Goal: Task Accomplishment & Management: Manage account settings

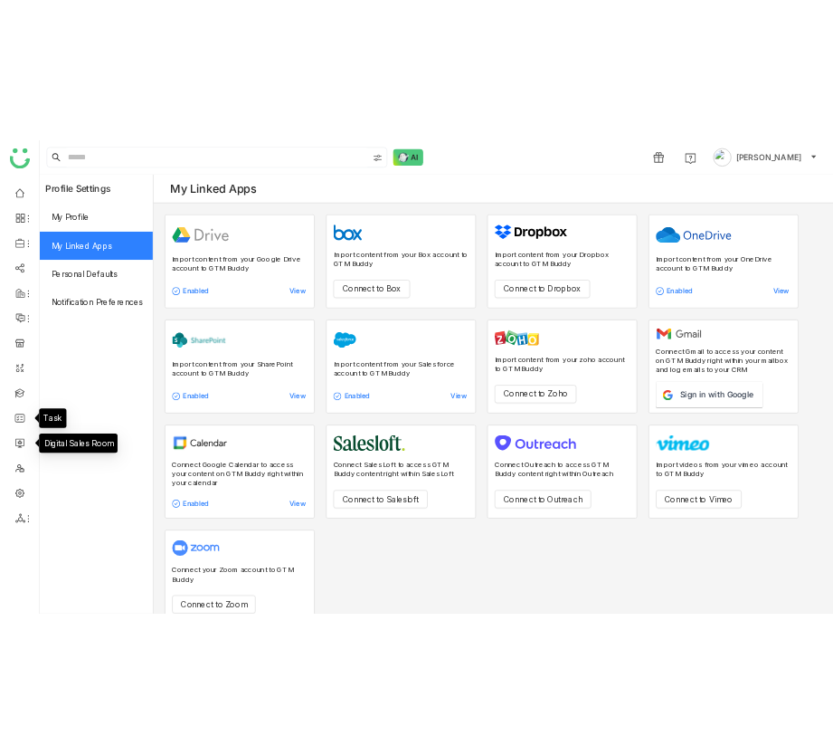
scroll to position [29, 0]
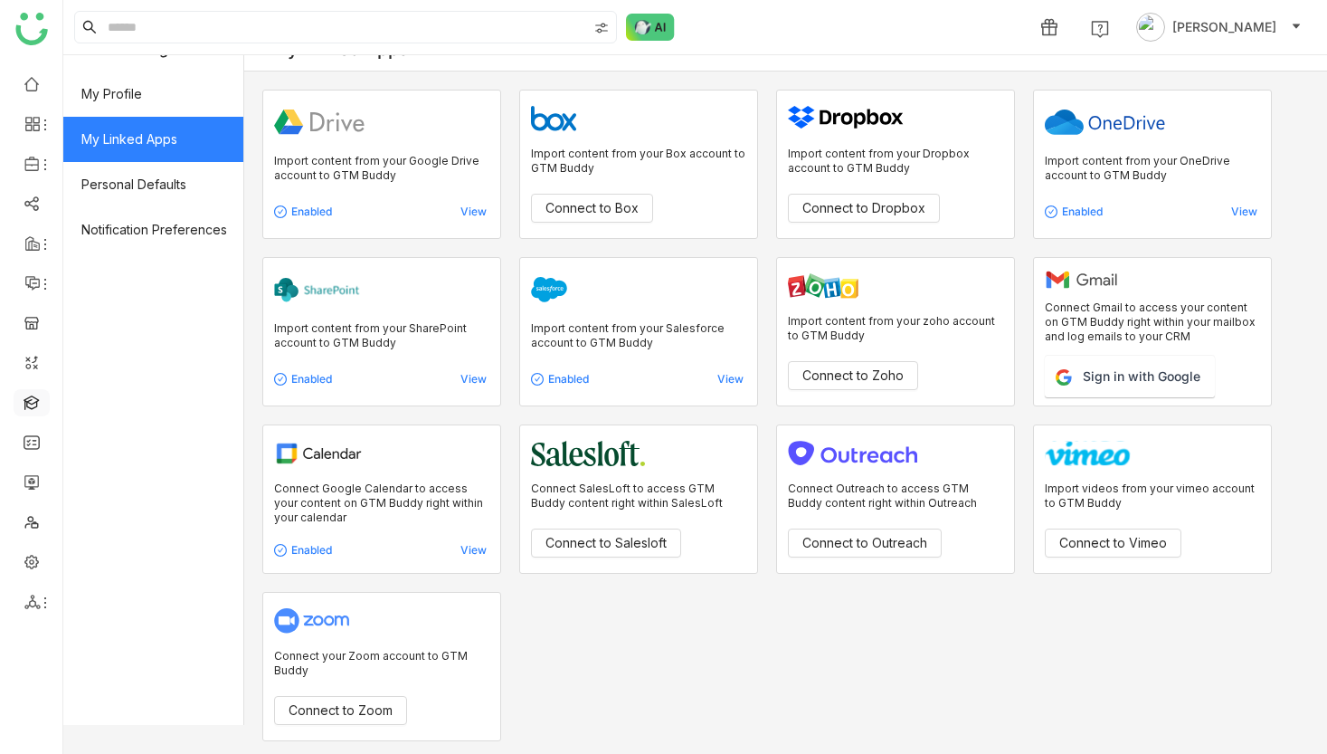
click at [36, 406] on link at bounding box center [32, 401] width 16 height 15
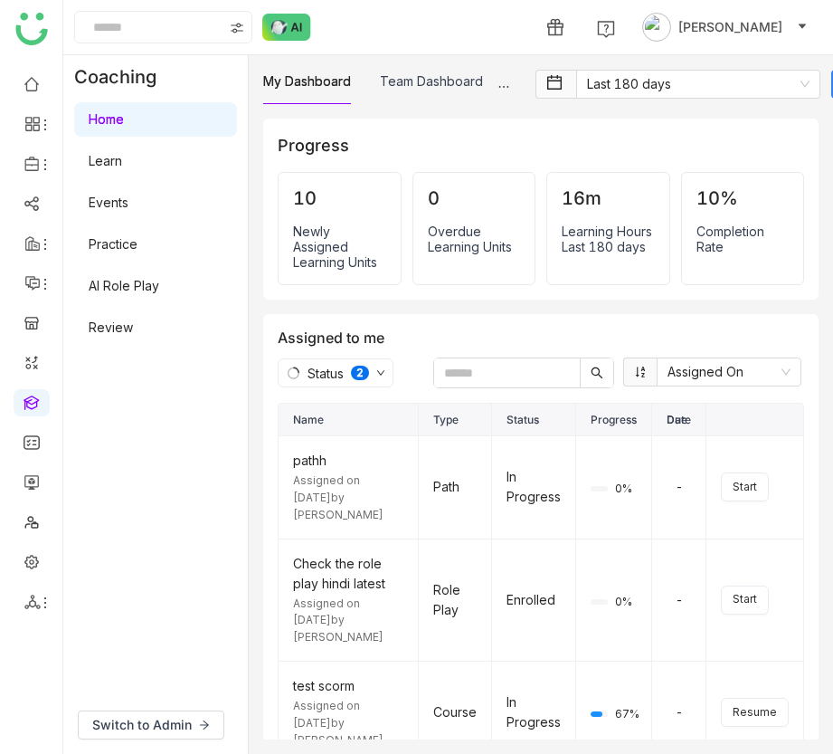
click at [119, 278] on link "AI Role Play" at bounding box center [124, 285] width 71 height 15
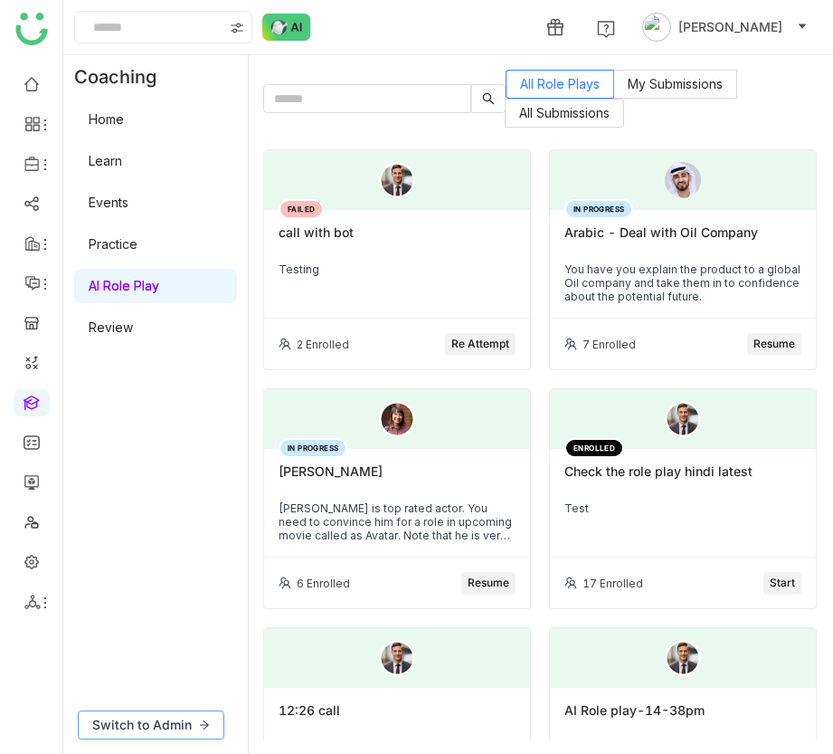
click at [132, 729] on span "Switch to Admin" at bounding box center [142, 725] width 100 height 20
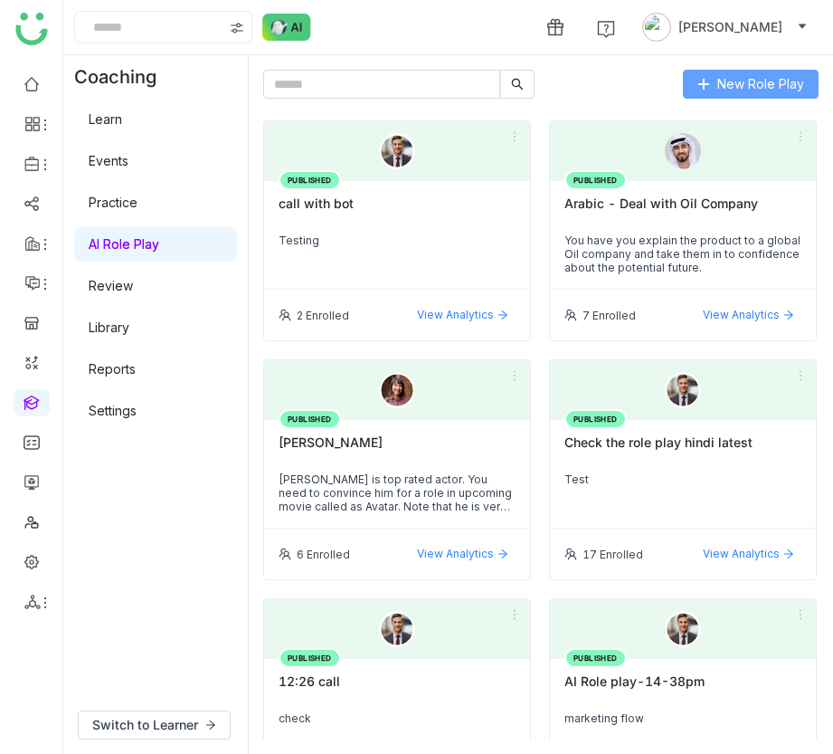
click at [770, 84] on span "New Role Play" at bounding box center [760, 84] width 87 height 20
click at [413, 273] on div "PUBLISHED call with bot Testing" at bounding box center [397, 235] width 266 height 109
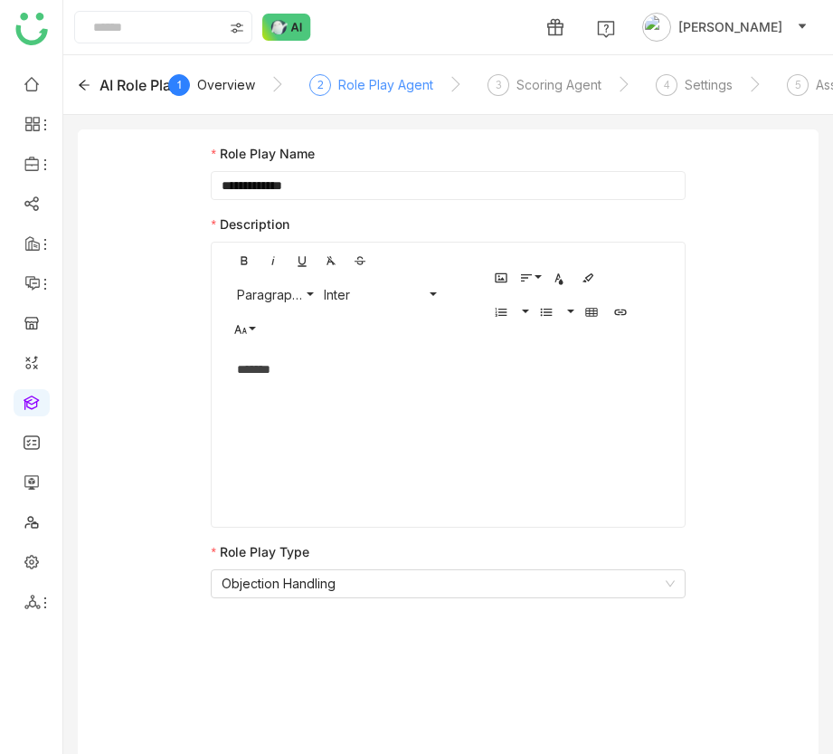
click at [385, 95] on div "Role Play Agent" at bounding box center [385, 85] width 95 height 22
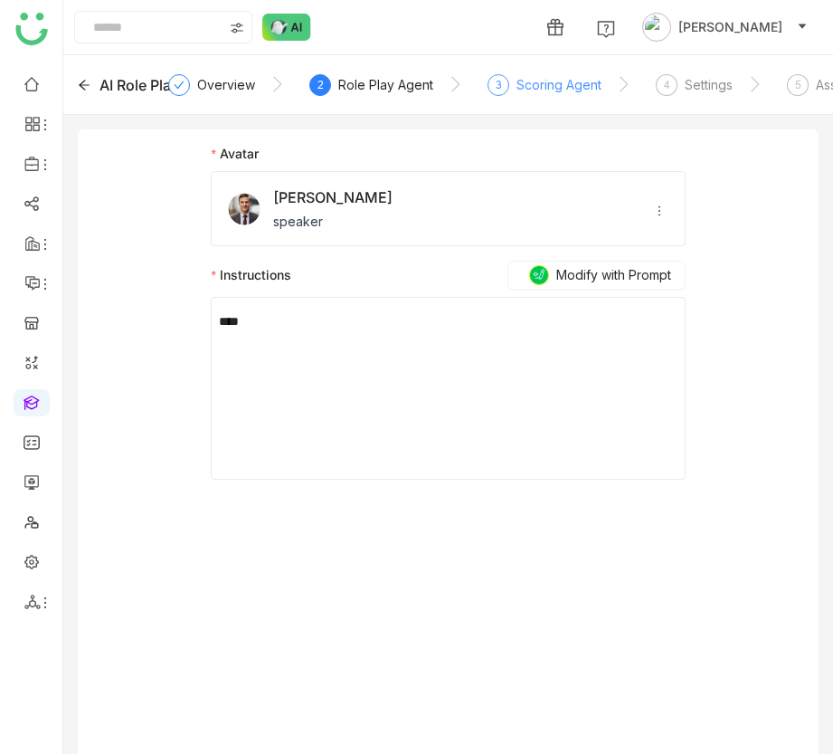
click at [557, 90] on div "Scoring Agent" at bounding box center [559, 85] width 85 height 22
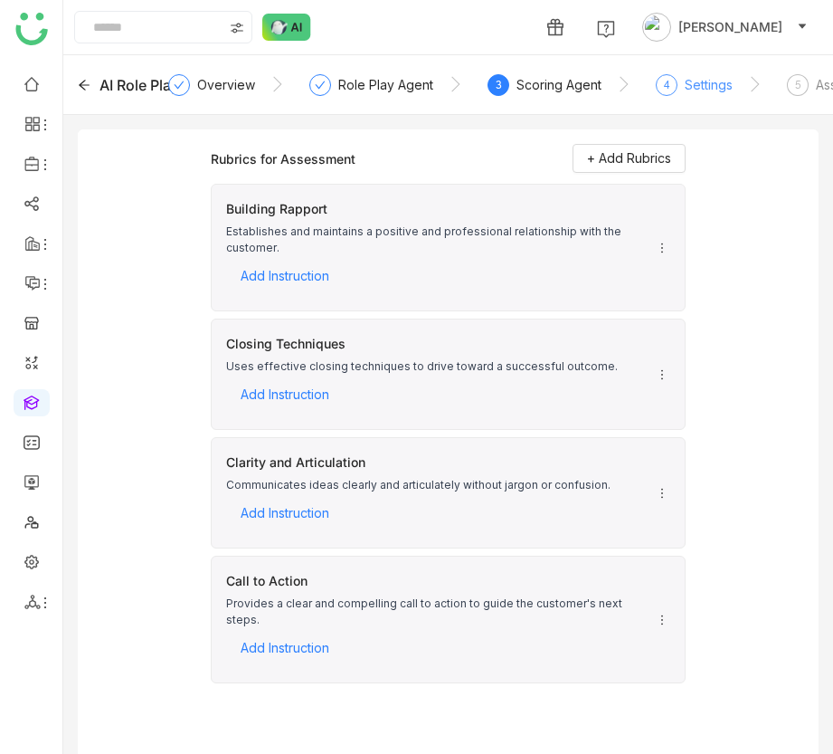
click at [713, 92] on div "Settings" at bounding box center [709, 85] width 48 height 22
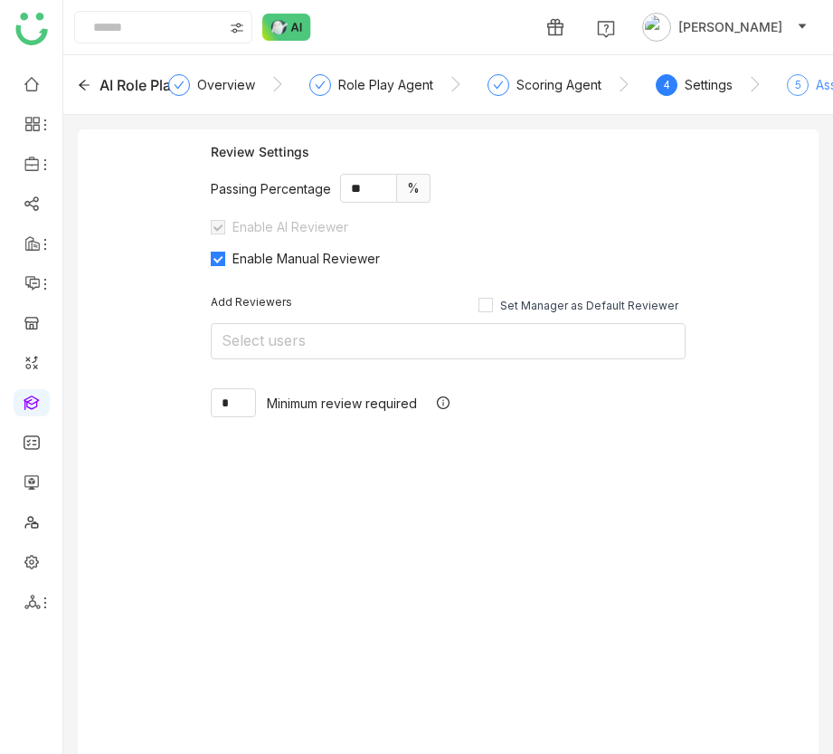
click at [803, 86] on div "5" at bounding box center [798, 85] width 22 height 22
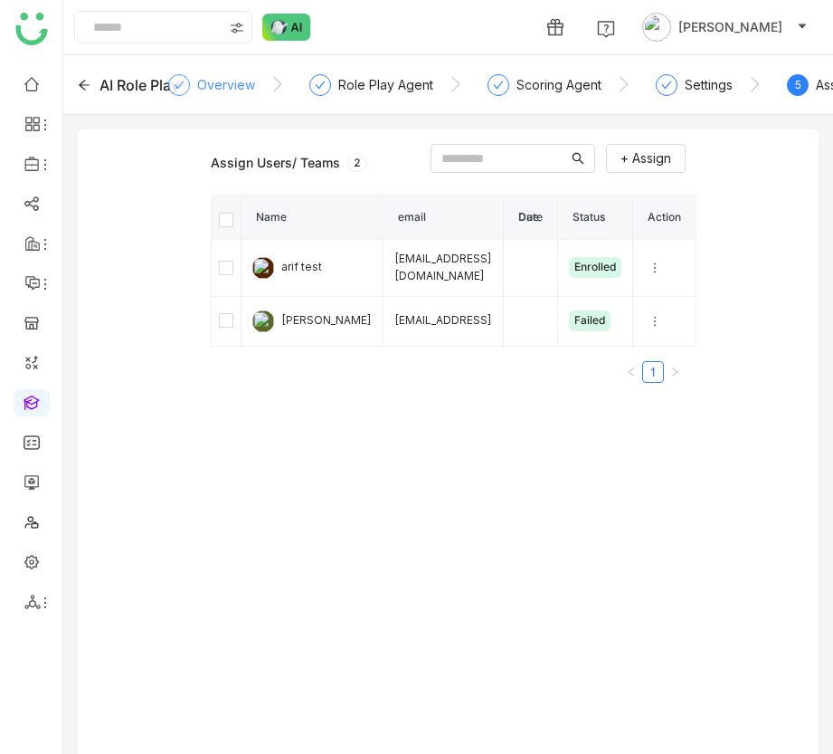
click at [208, 86] on div "Overview" at bounding box center [226, 85] width 58 height 22
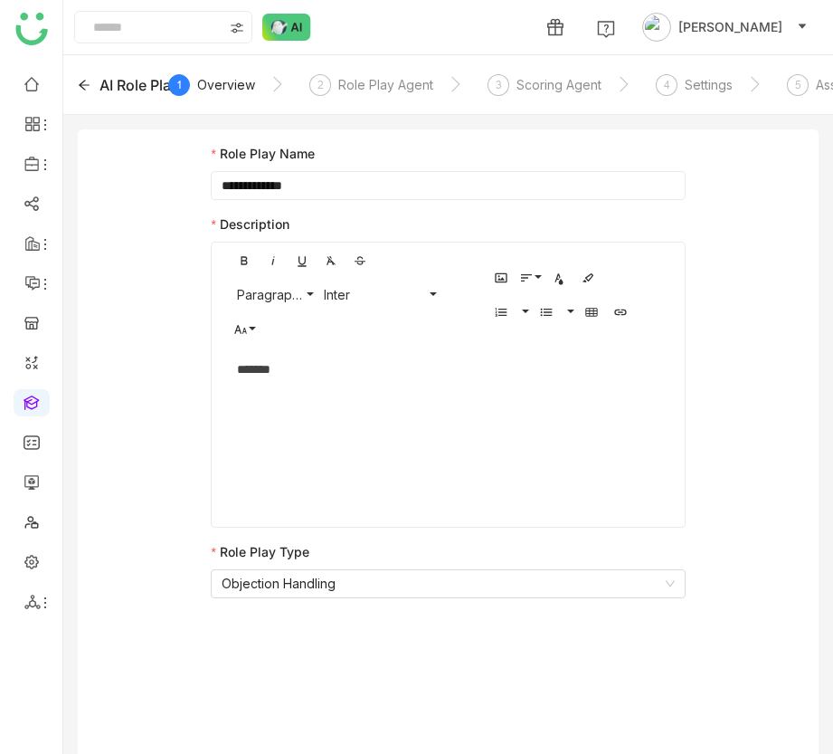
click at [109, 71] on div "AI Role Play 1 Overview 2 Role Play Agent 3 Scoring Agent 4 Settings 5 Assign S…" at bounding box center [448, 85] width 770 height 60
click at [493, 583] on nz-select-item "Objection Handling" at bounding box center [448, 583] width 452 height 27
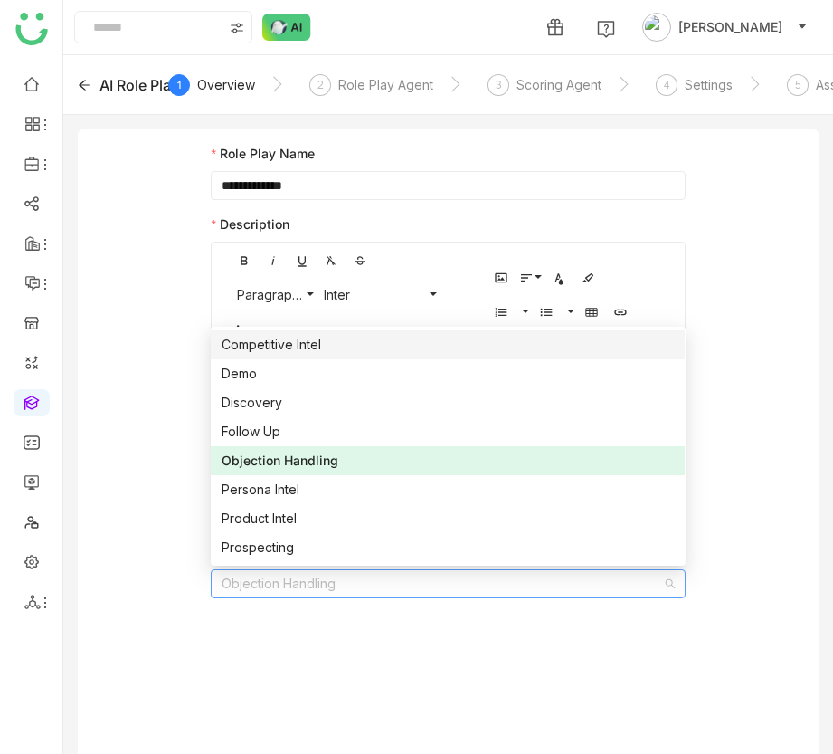
click at [81, 95] on div "AI Role Play" at bounding box center [128, 85] width 101 height 22
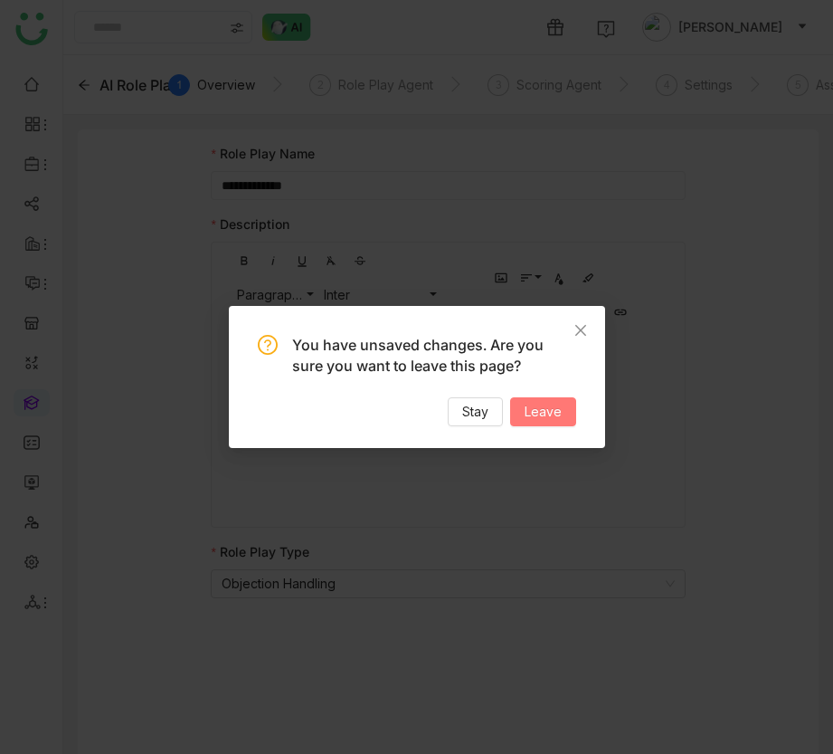
click at [526, 408] on span "Leave" at bounding box center [543, 412] width 37 height 20
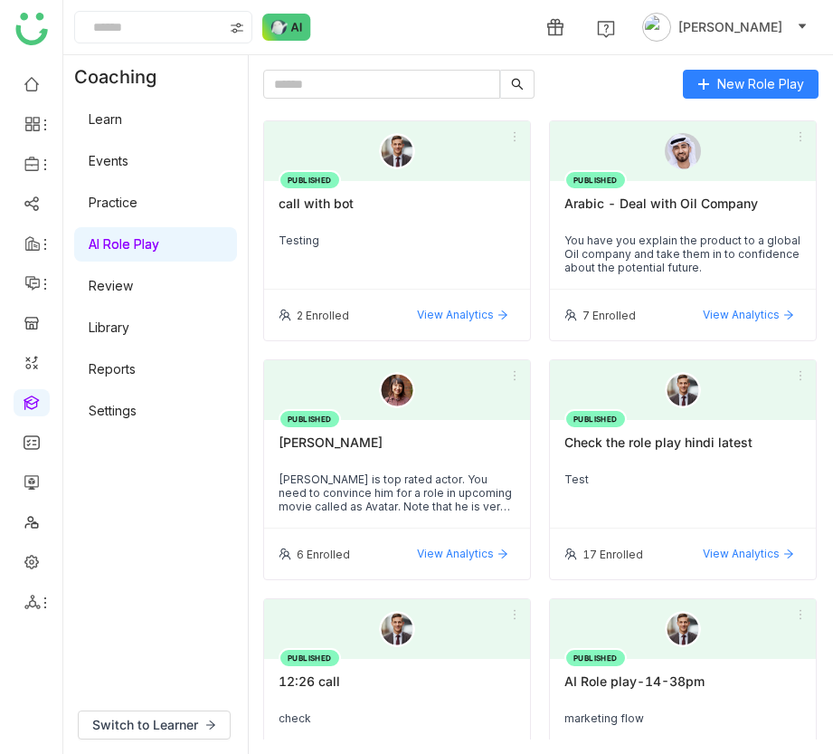
click at [137, 403] on link "Settings" at bounding box center [113, 410] width 48 height 15
click at [169, 431] on div "Learn Events Practice AI Role Play Review Library Reports Settings" at bounding box center [155, 265] width 185 height 333
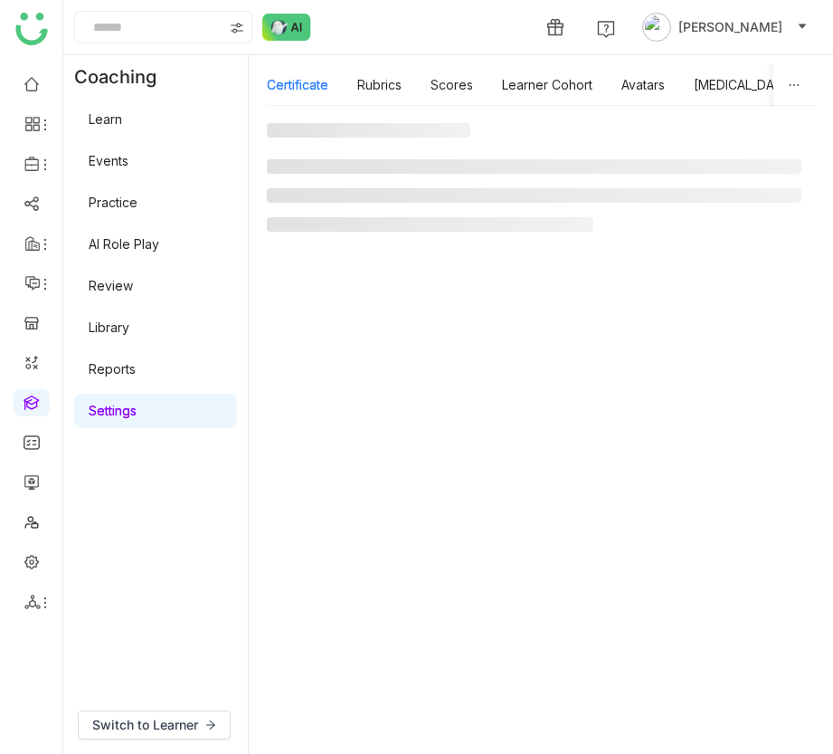
click at [137, 418] on link "Settings" at bounding box center [113, 410] width 48 height 15
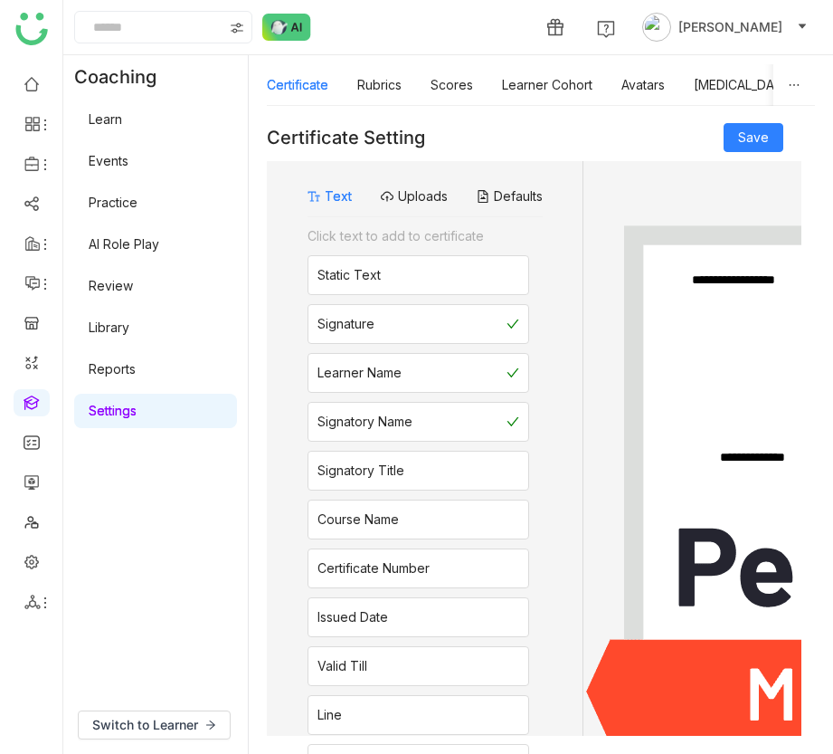
click at [133, 251] on link "AI Role Play" at bounding box center [124, 243] width 71 height 15
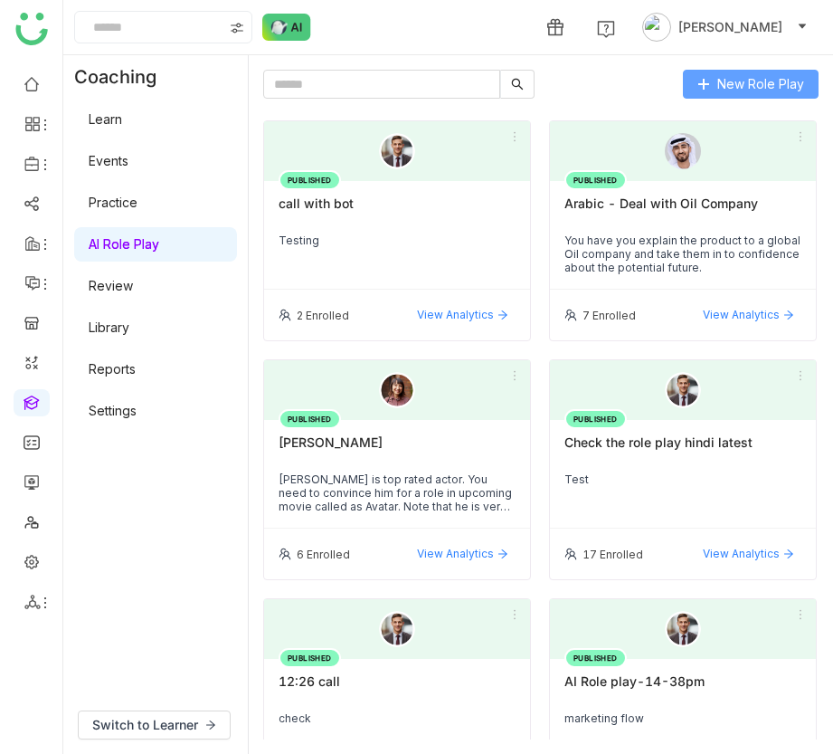
click at [789, 82] on span "New Role Play" at bounding box center [760, 84] width 87 height 20
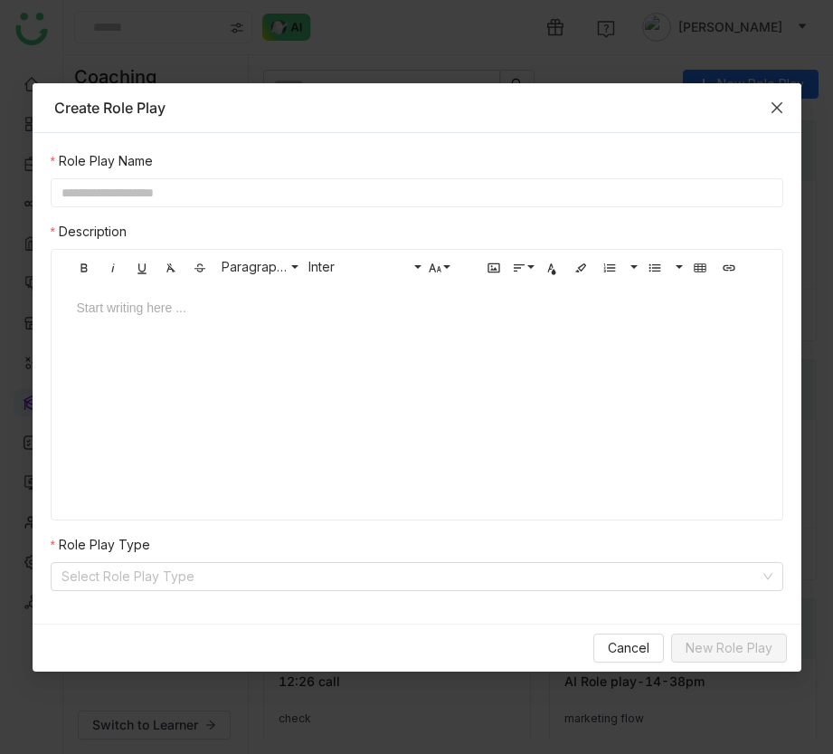
click at [780, 113] on icon "Close" at bounding box center [777, 107] width 14 height 14
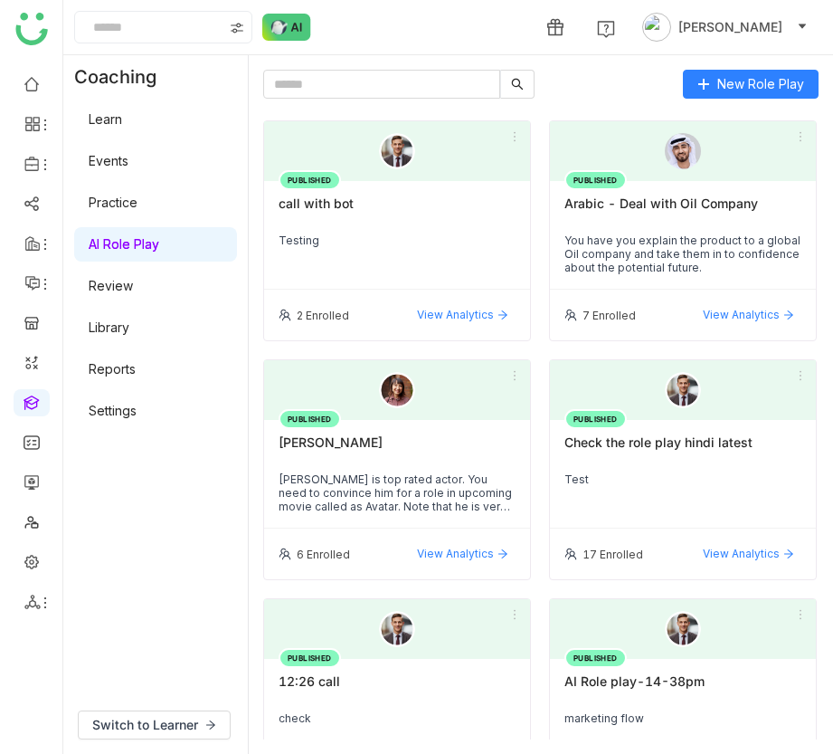
click at [137, 403] on link "Settings" at bounding box center [113, 410] width 48 height 15
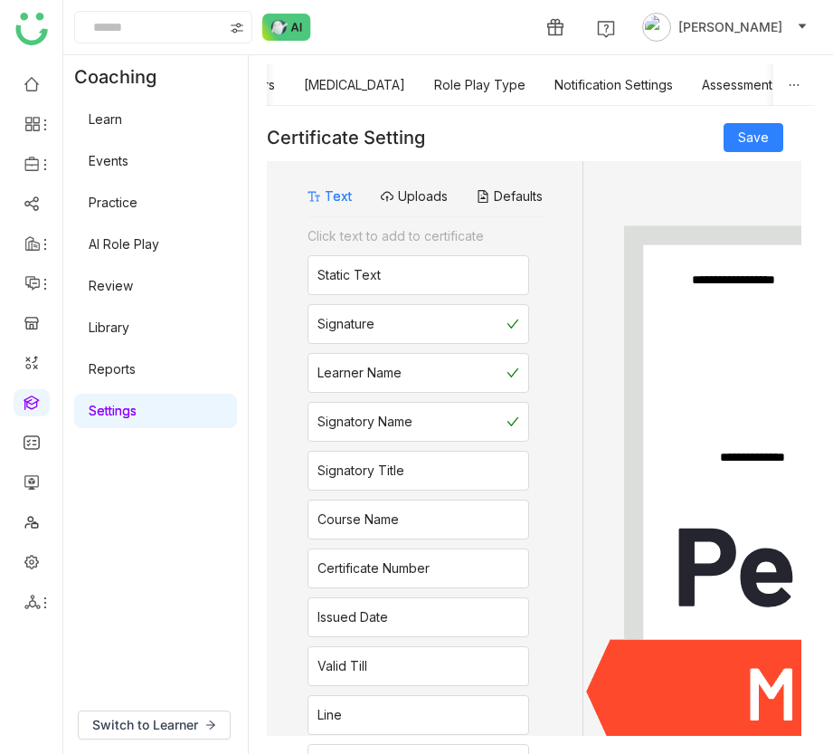
click at [412, 81] on div "Certificate Rubrics Scores Learner Cohort Avatars [MEDICAL_DATA] Role Play Type…" at bounding box center [354, 85] width 955 height 42
click at [384, 81] on link "[MEDICAL_DATA]" at bounding box center [354, 84] width 101 height 15
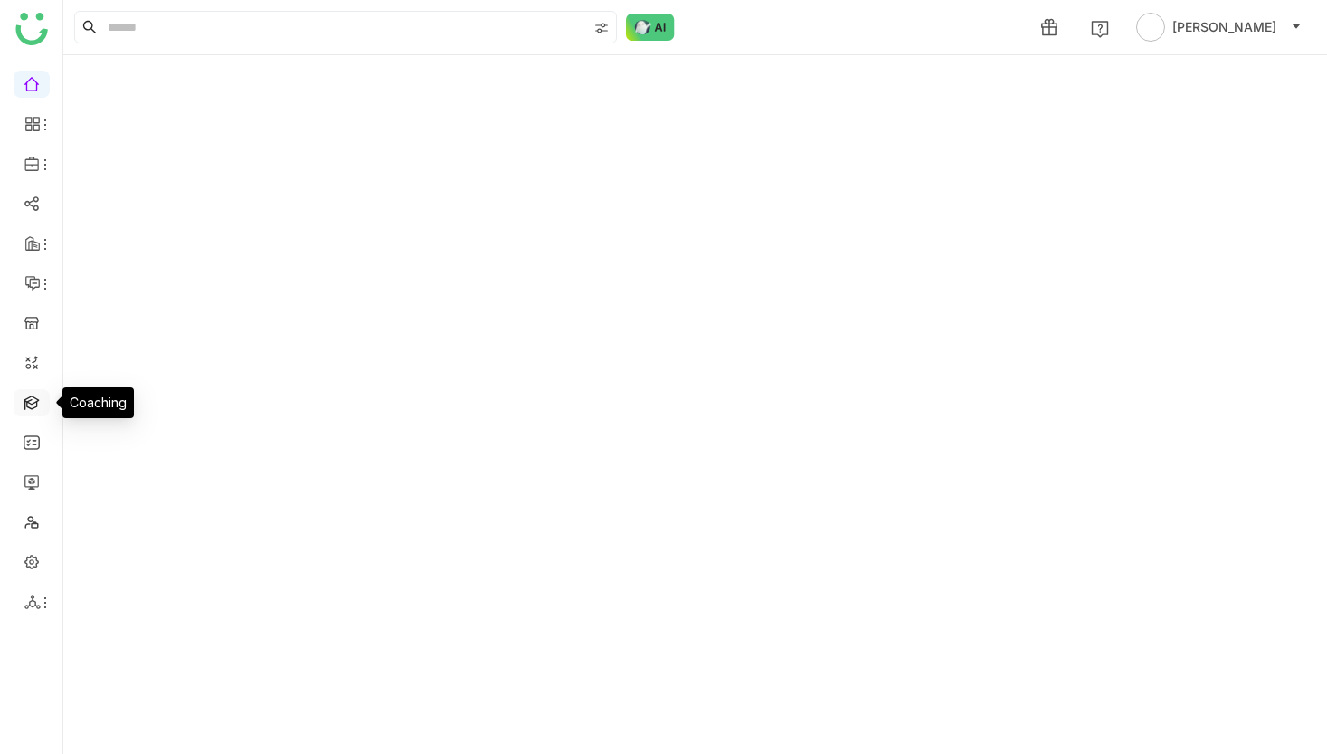
click at [24, 409] on link at bounding box center [32, 401] width 16 height 15
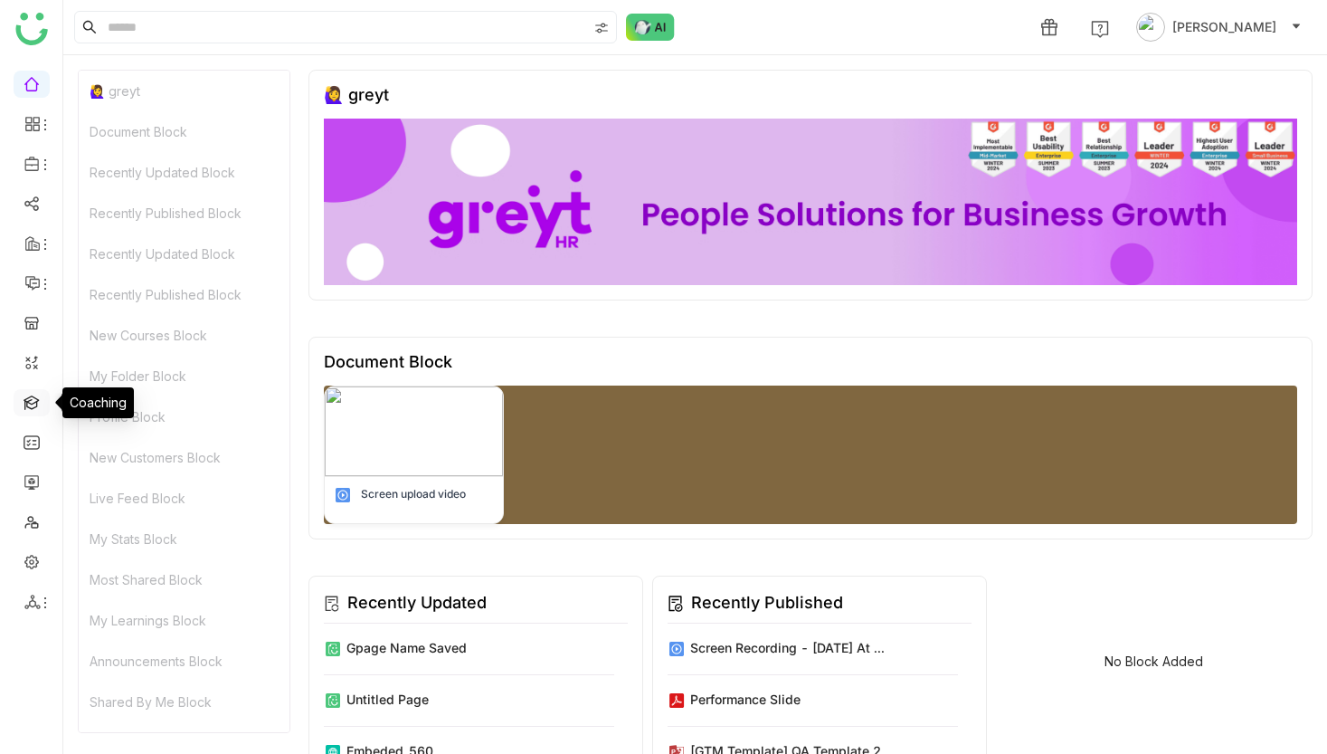
click at [33, 404] on link at bounding box center [32, 401] width 16 height 15
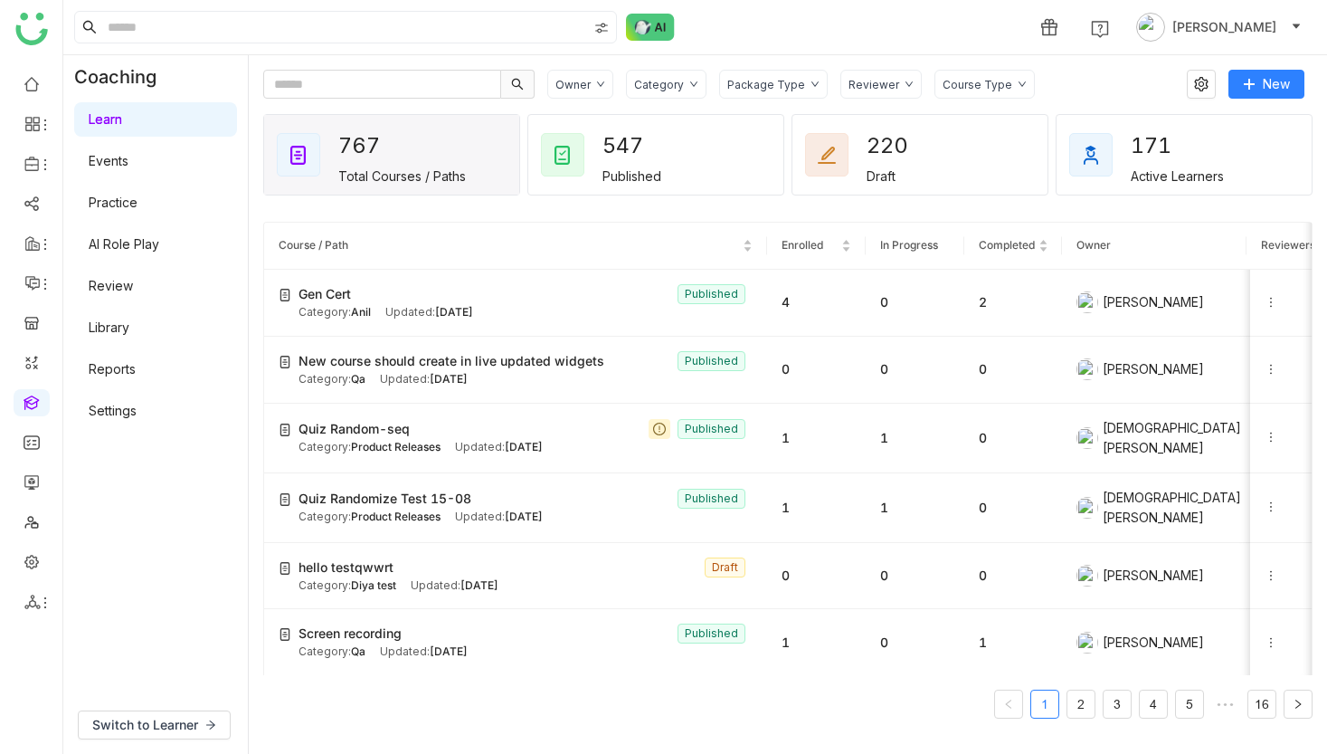
click at [140, 242] on link "AI Role Play" at bounding box center [124, 243] width 71 height 15
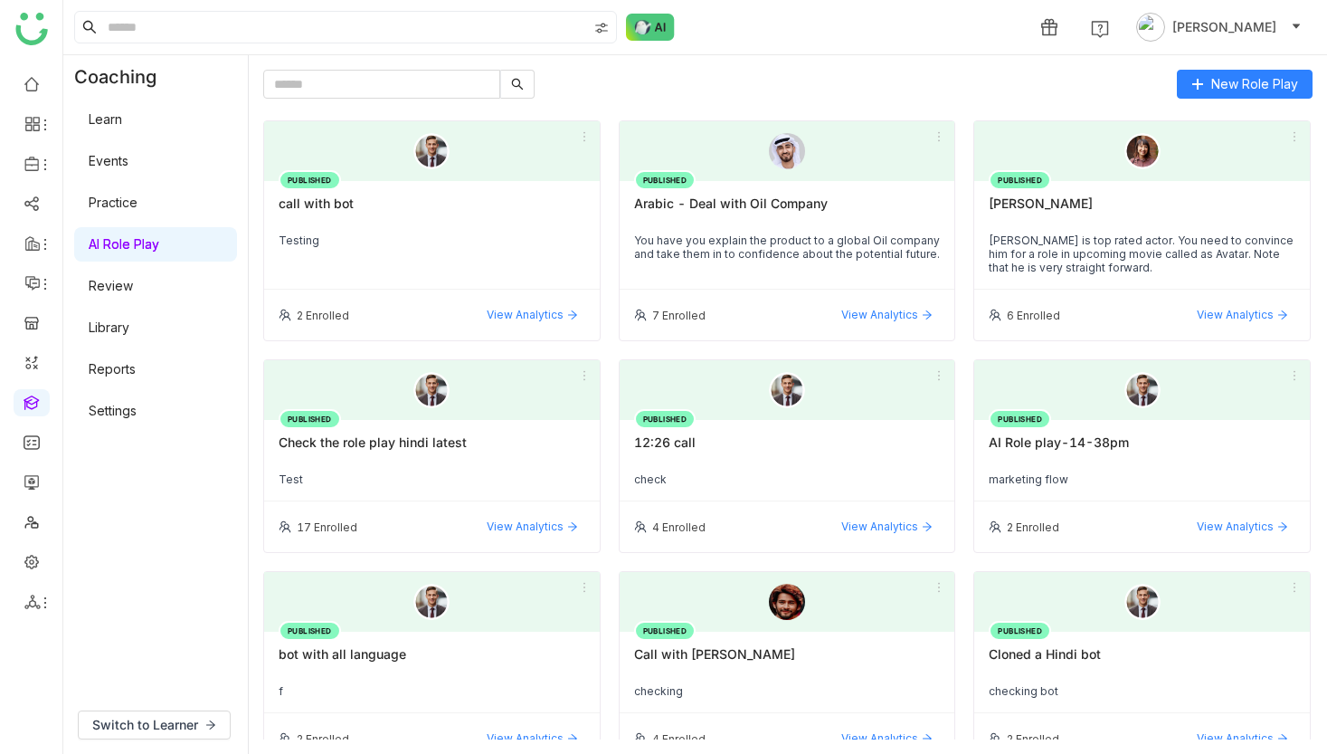
click at [137, 403] on link "Settings" at bounding box center [113, 410] width 48 height 15
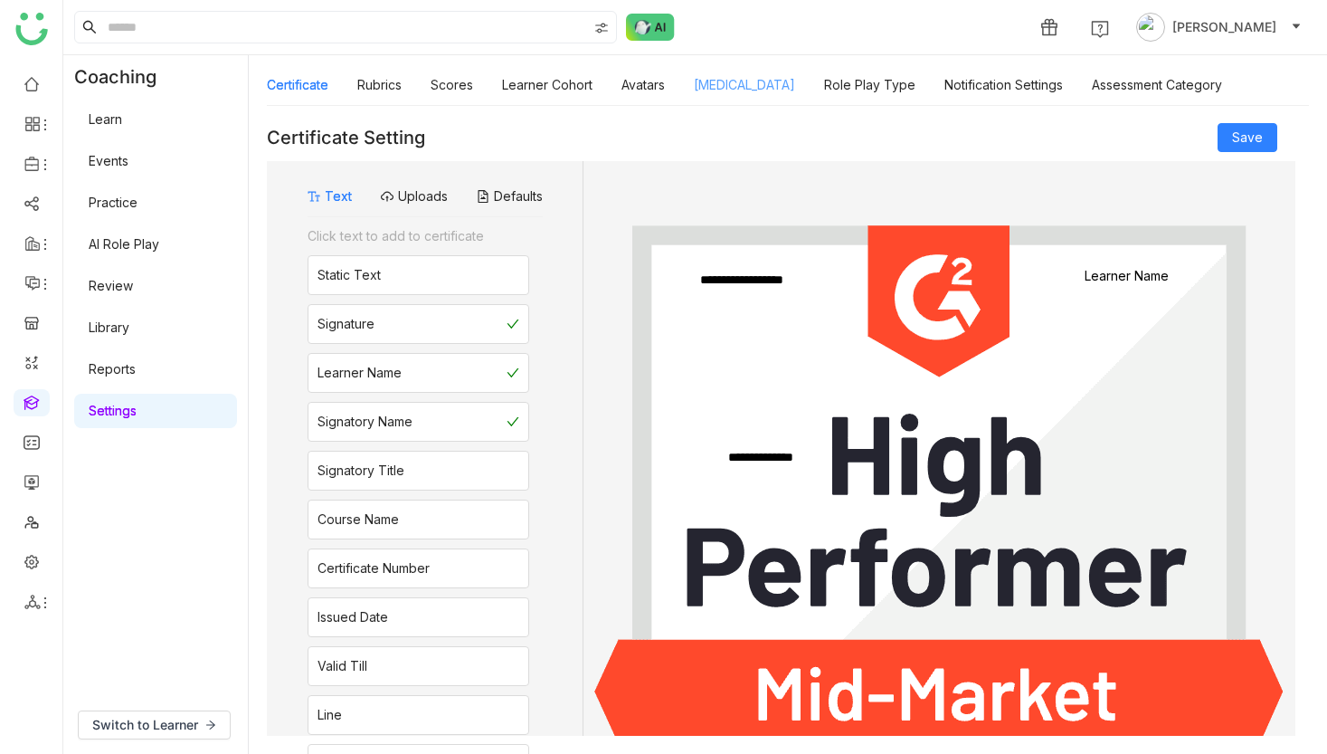
click at [769, 90] on link "[MEDICAL_DATA]" at bounding box center [744, 84] width 101 height 15
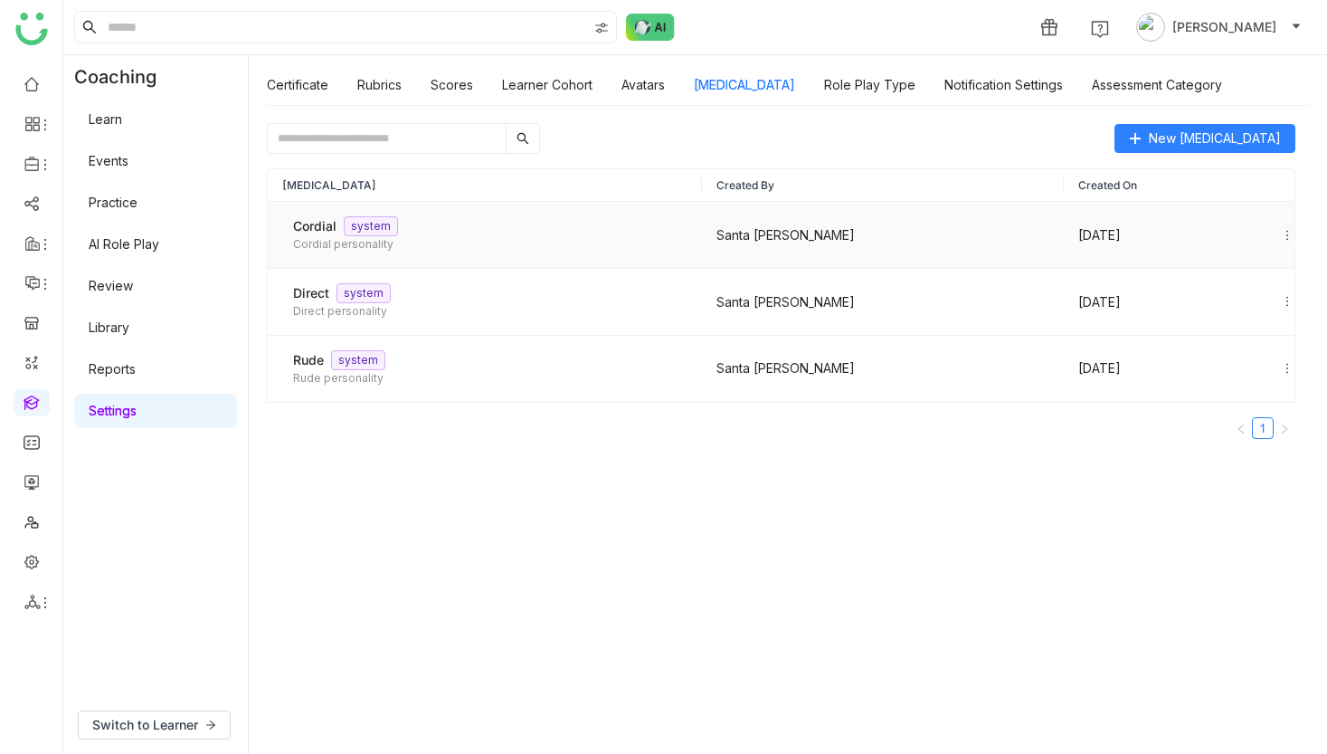
click at [1291, 237] on icon at bounding box center [1287, 235] width 13 height 13
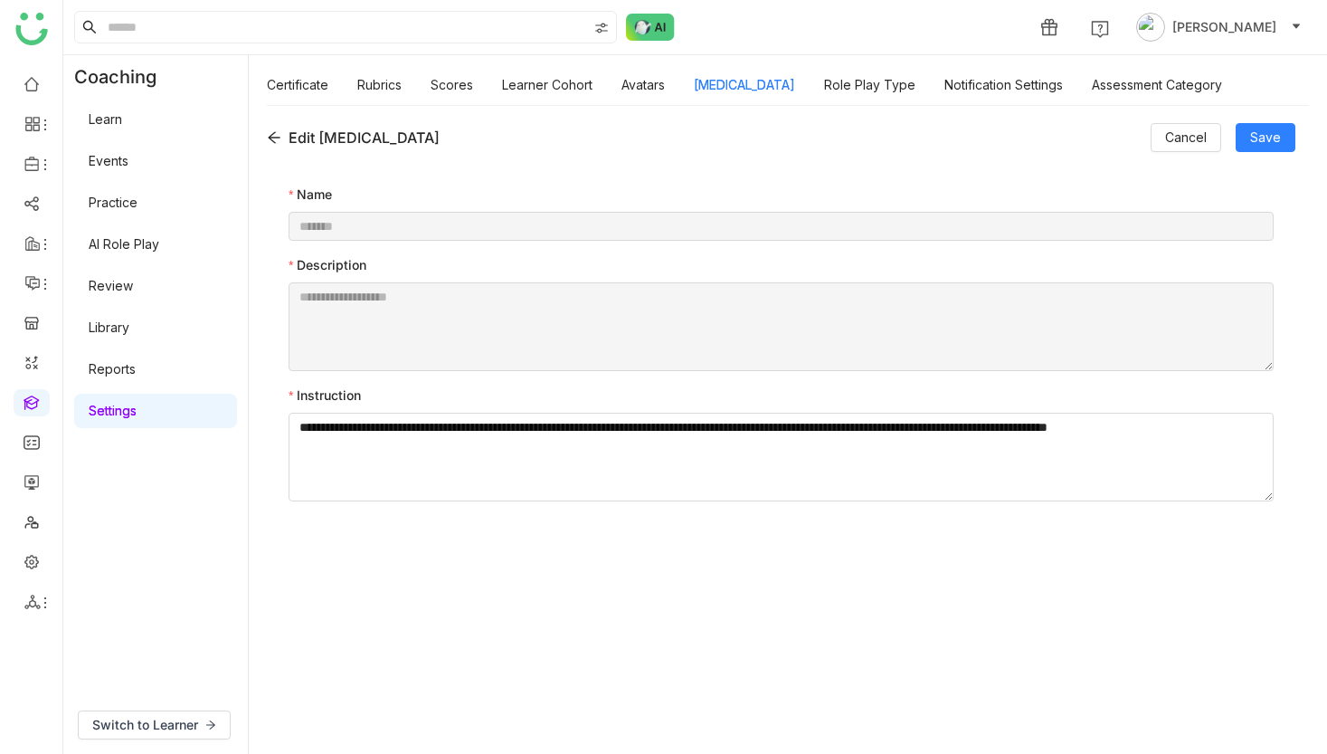
click at [273, 142] on icon at bounding box center [274, 138] width 12 height 12
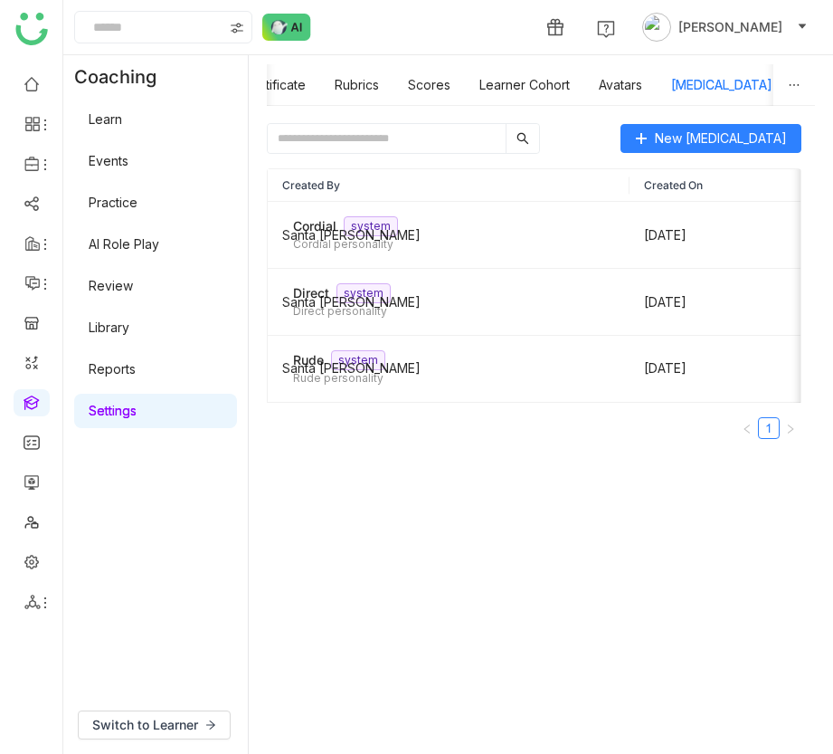
click at [104, 240] on link "AI Role Play" at bounding box center [124, 243] width 71 height 15
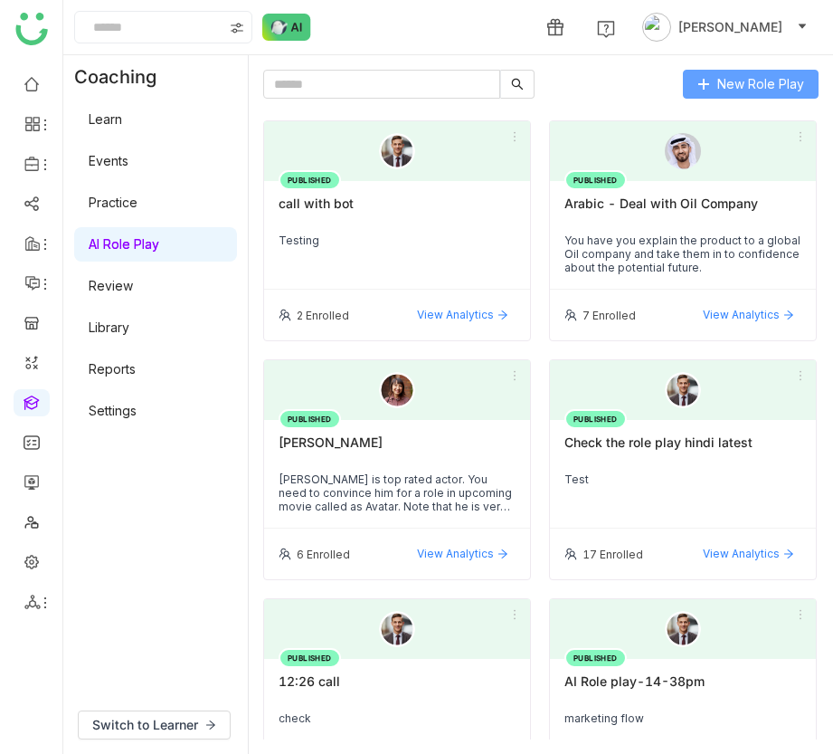
click at [752, 86] on span "New Role Play" at bounding box center [760, 84] width 87 height 20
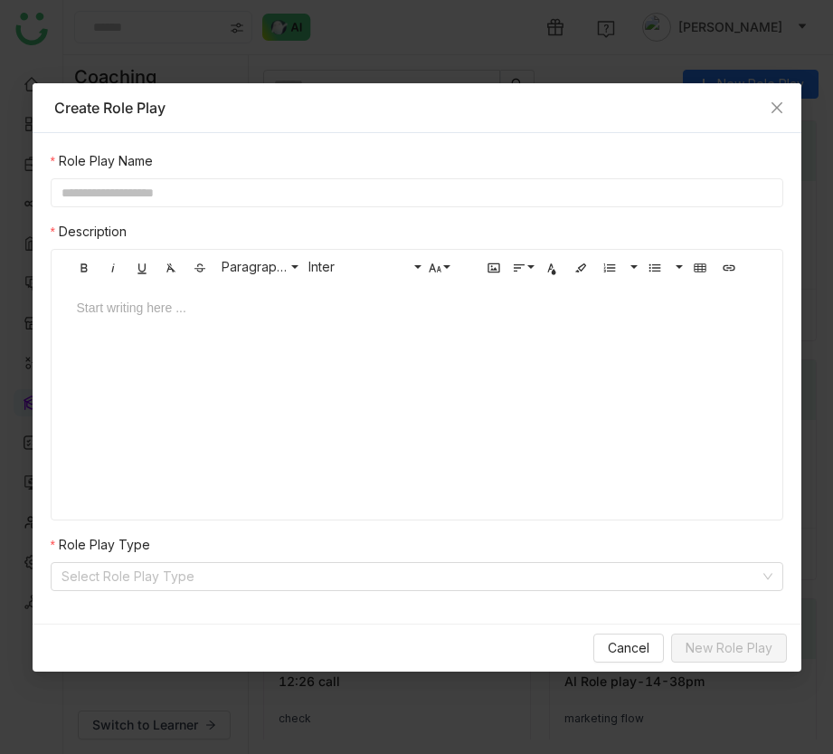
click at [398, 199] on input "text" at bounding box center [417, 192] width 733 height 29
type input "**********"
click at [370, 343] on div at bounding box center [417, 325] width 716 height 54
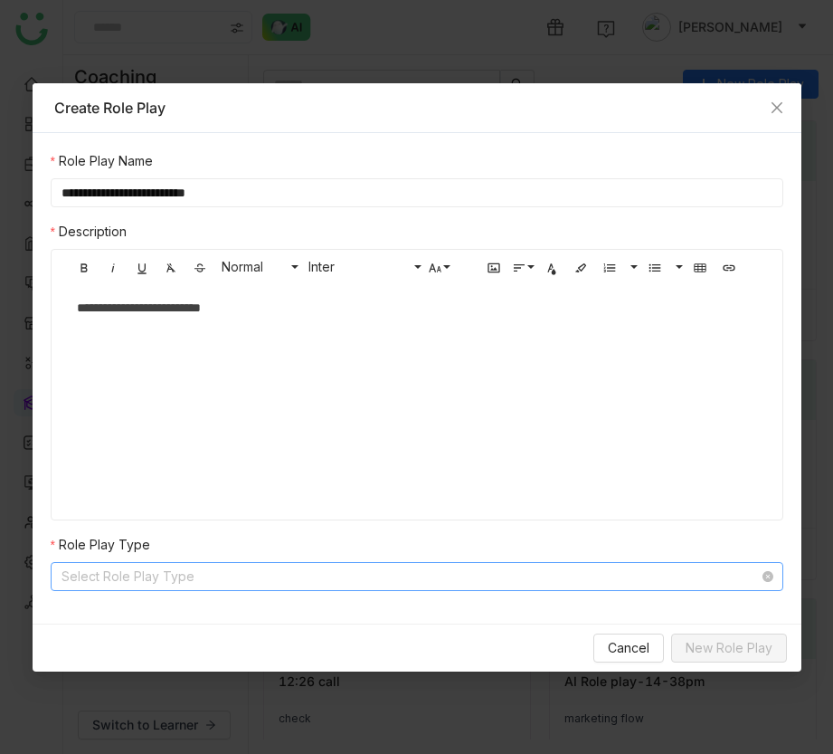
scroll to position [0, 5]
click at [253, 584] on input at bounding box center [411, 576] width 698 height 27
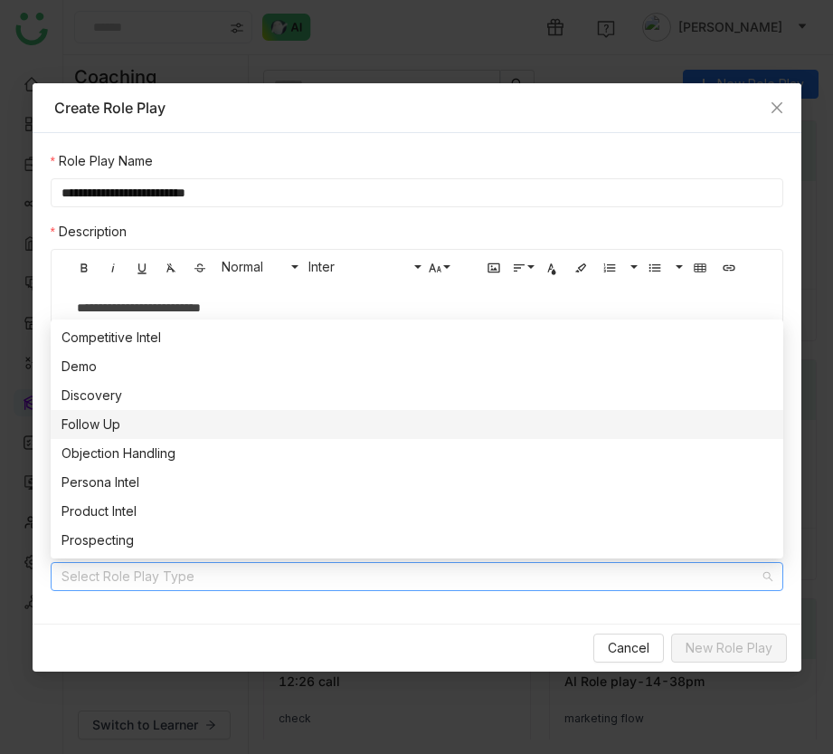
click at [204, 417] on div "Follow Up" at bounding box center [417, 424] width 711 height 20
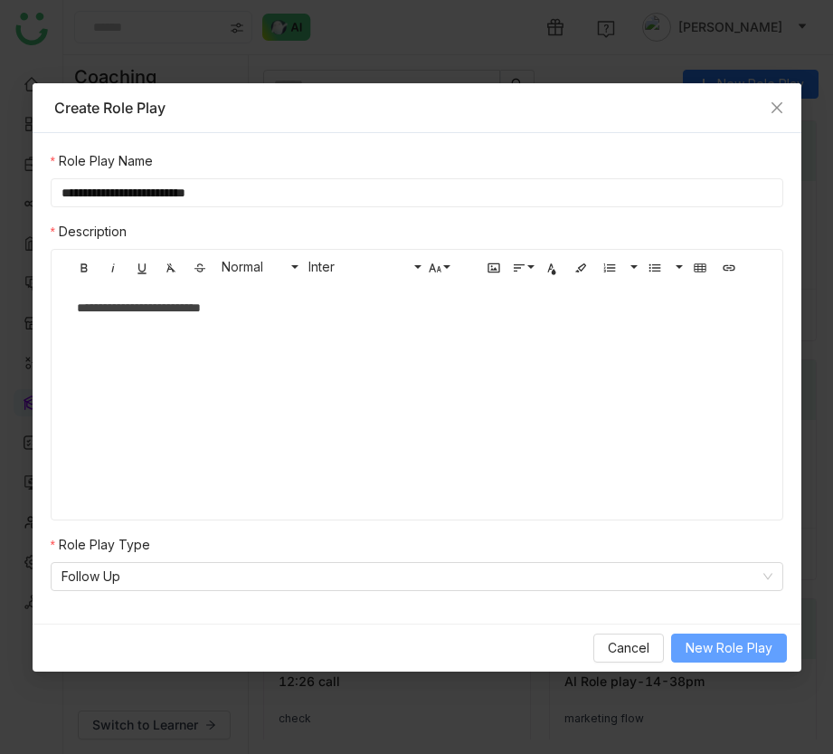
click at [757, 658] on button "New Role Play" at bounding box center [729, 647] width 116 height 29
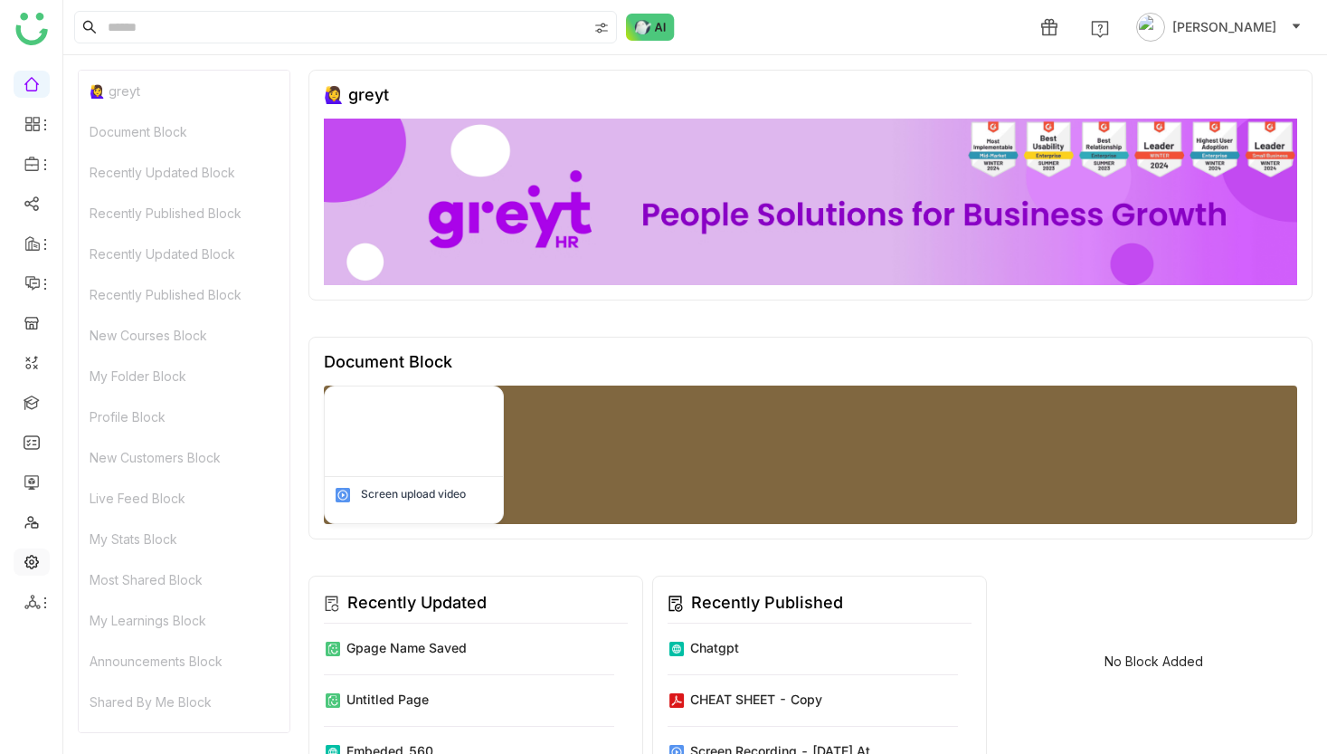
click at [33, 553] on link at bounding box center [32, 560] width 16 height 15
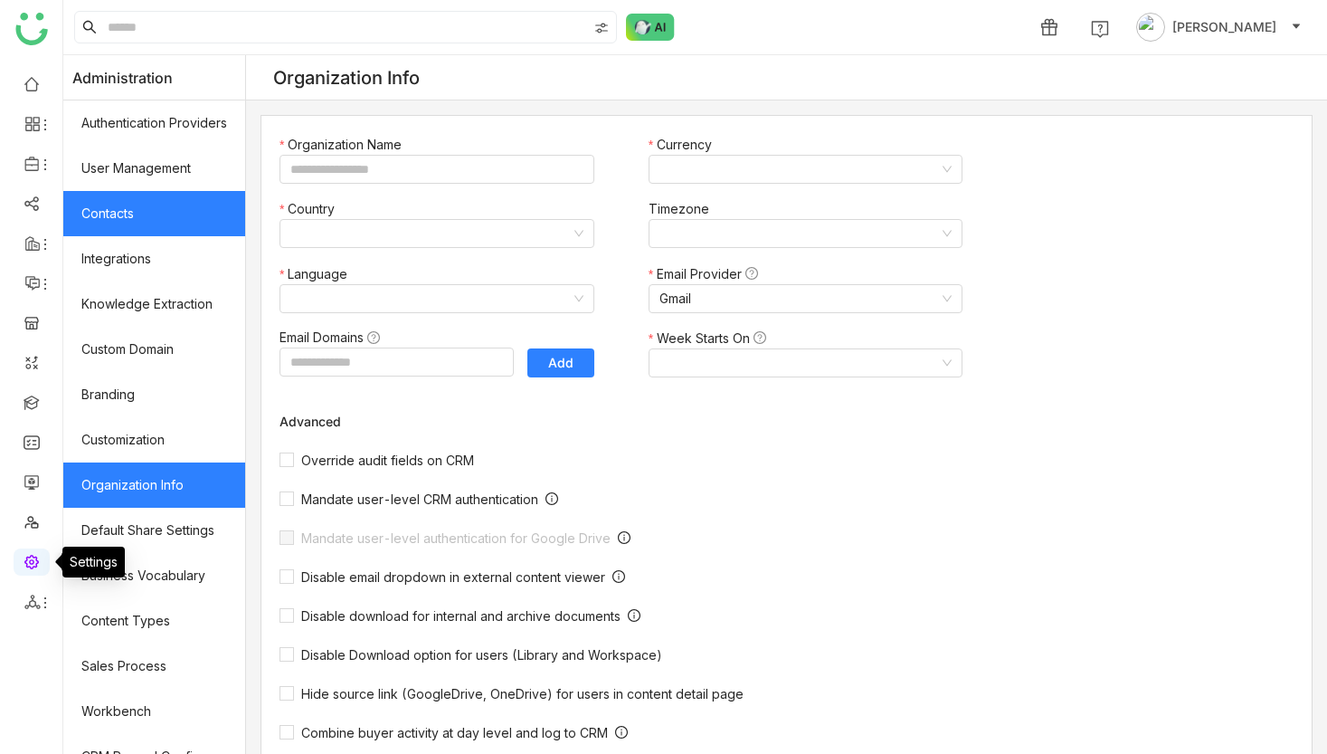
type input "*******"
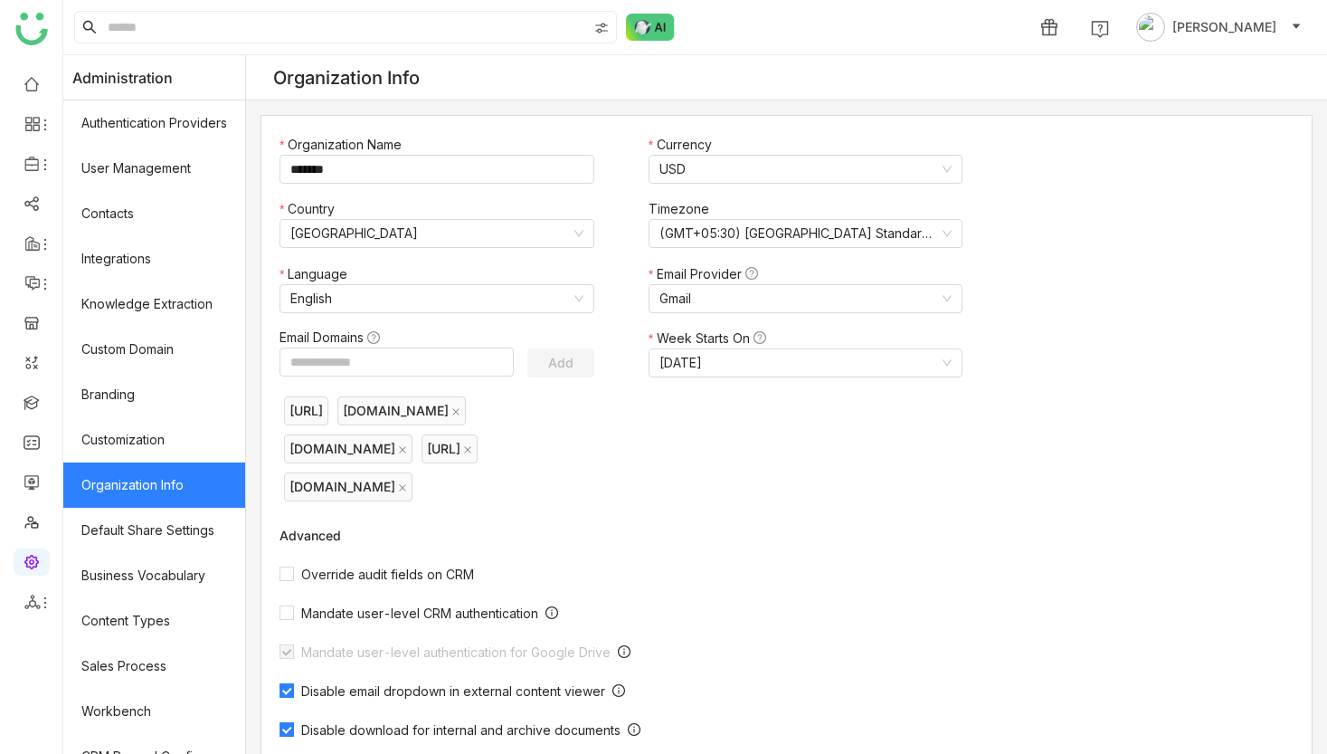
scroll to position [206, 0]
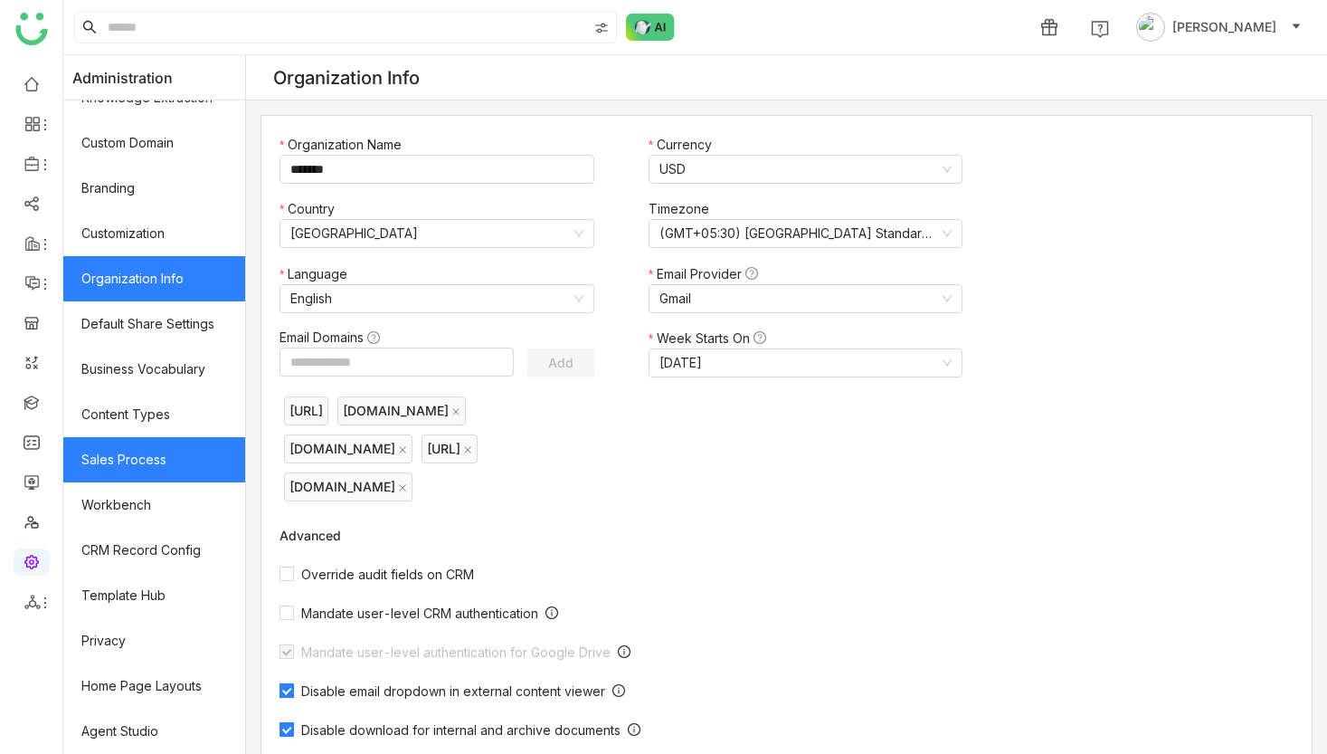
click at [158, 475] on link "Sales Process" at bounding box center [154, 459] width 182 height 45
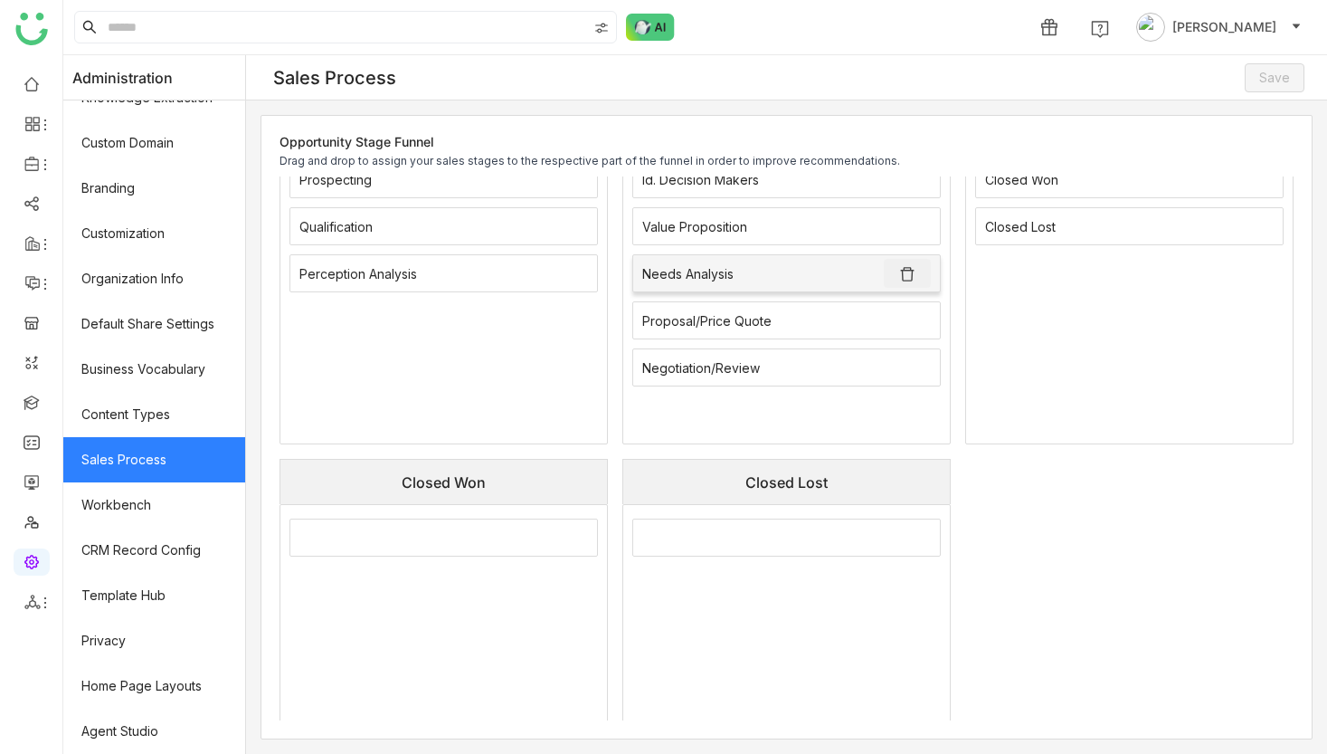
scroll to position [279, 0]
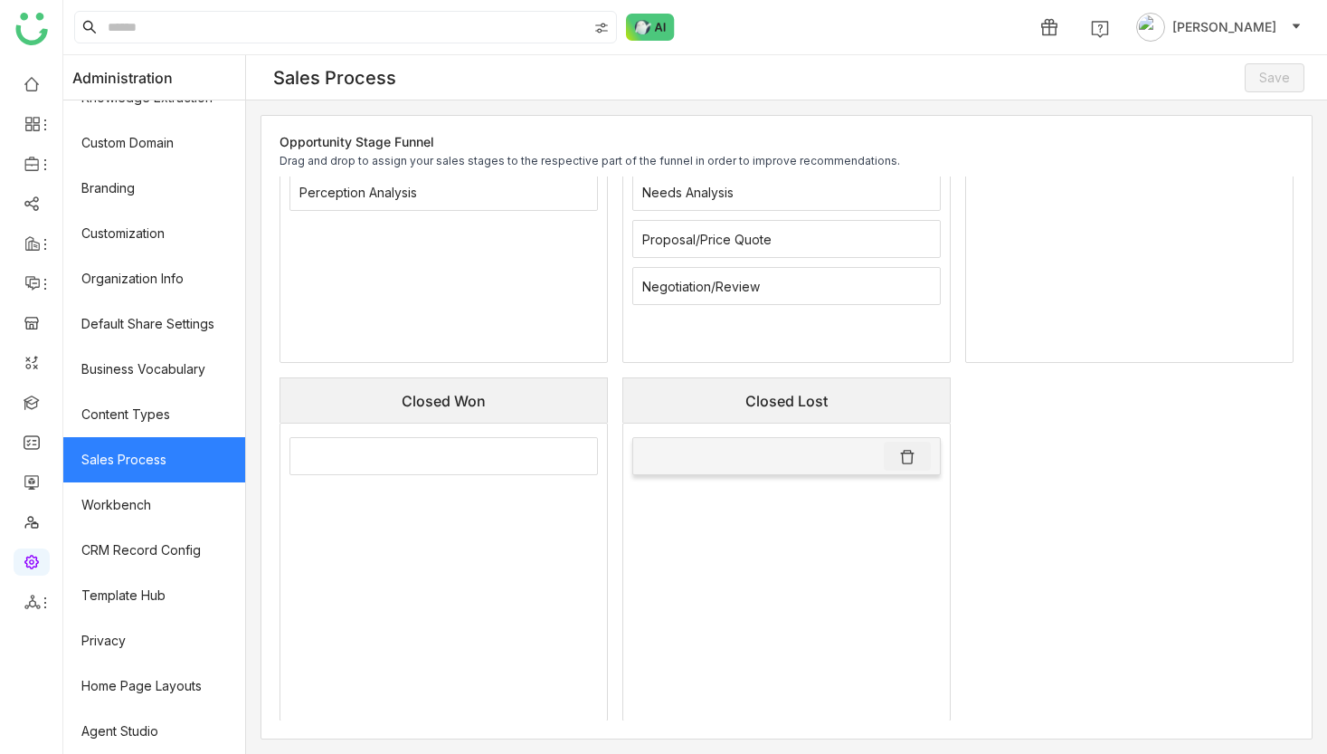
click at [907, 454] on img at bounding box center [907, 457] width 18 height 18
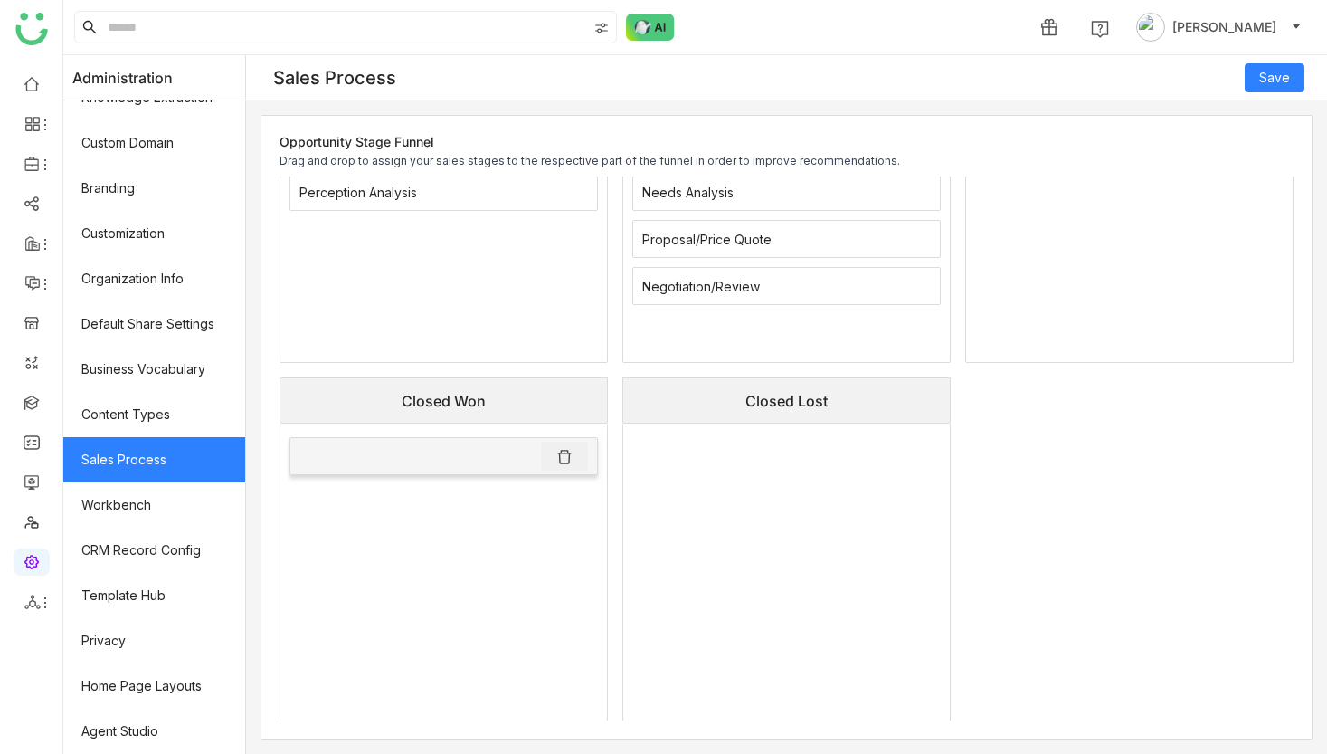
click at [564, 457] on img at bounding box center [564, 457] width 18 height 18
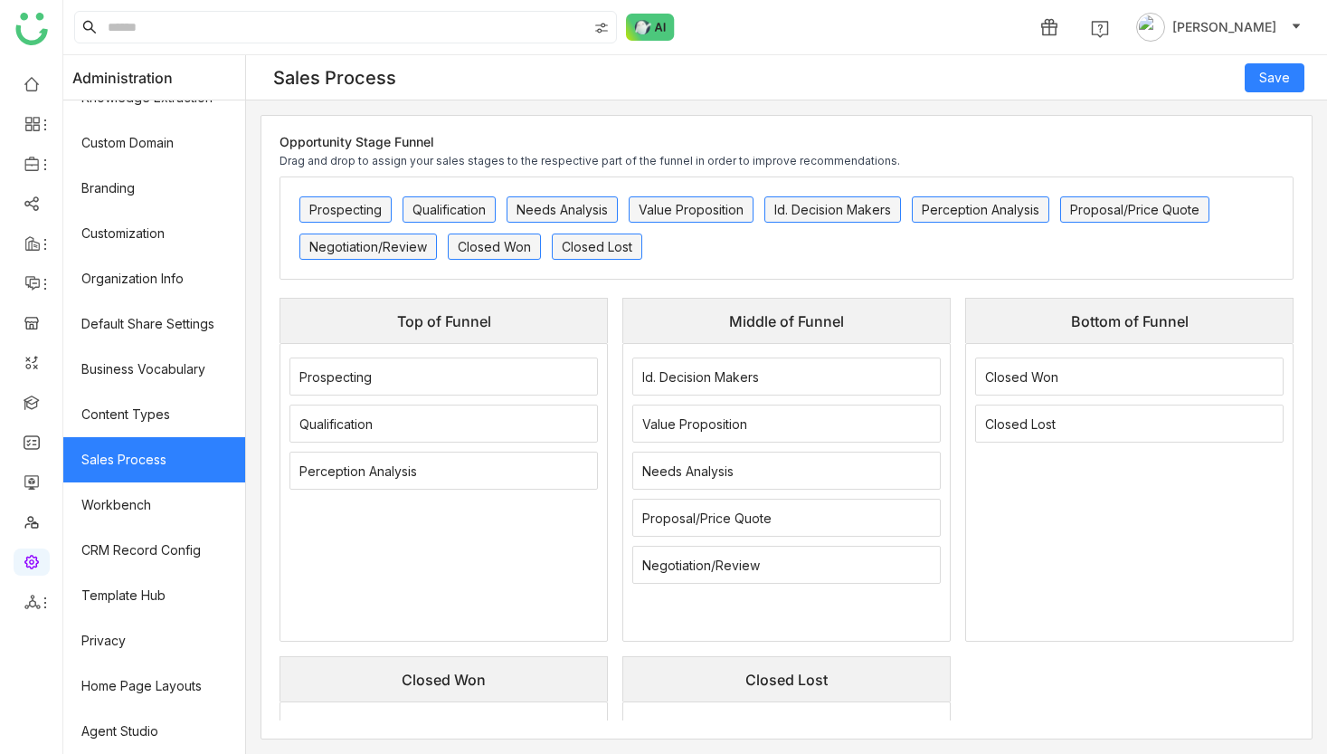
click at [596, 241] on span "Closed Lost" at bounding box center [597, 246] width 71 height 15
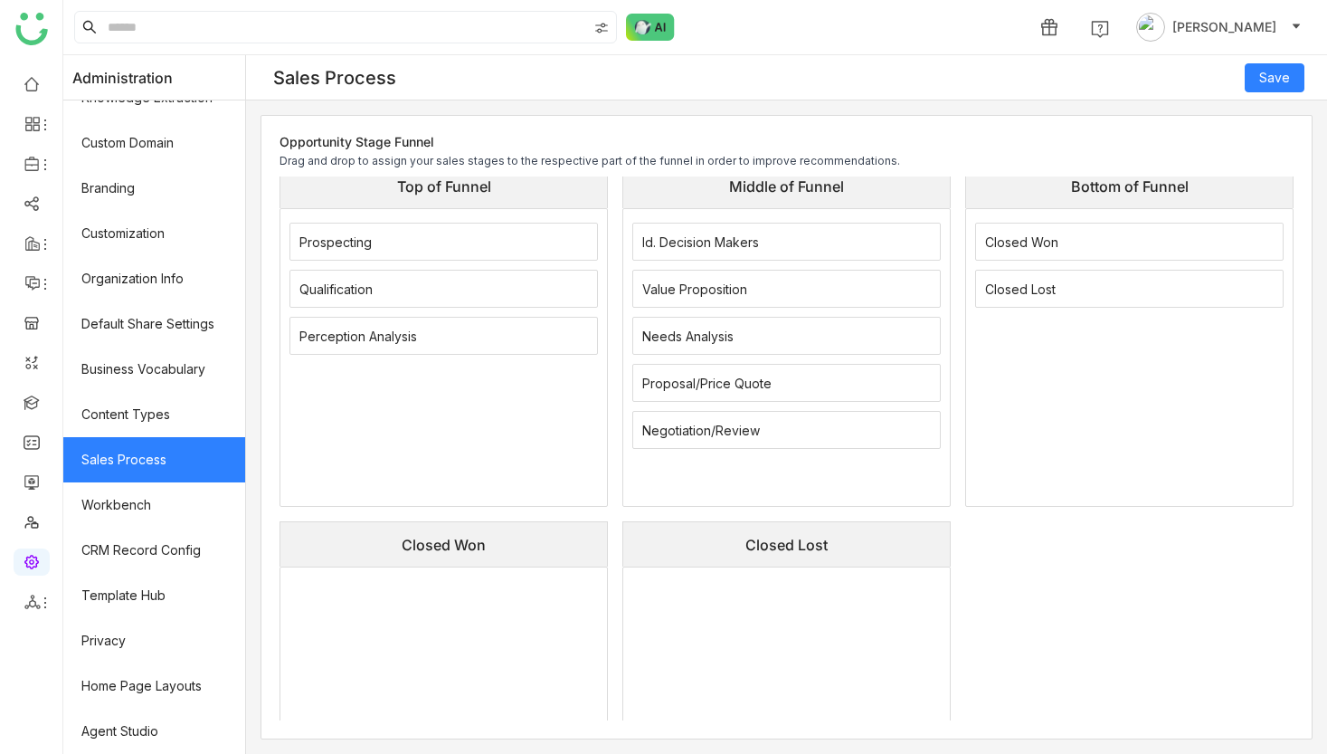
scroll to position [166, 0]
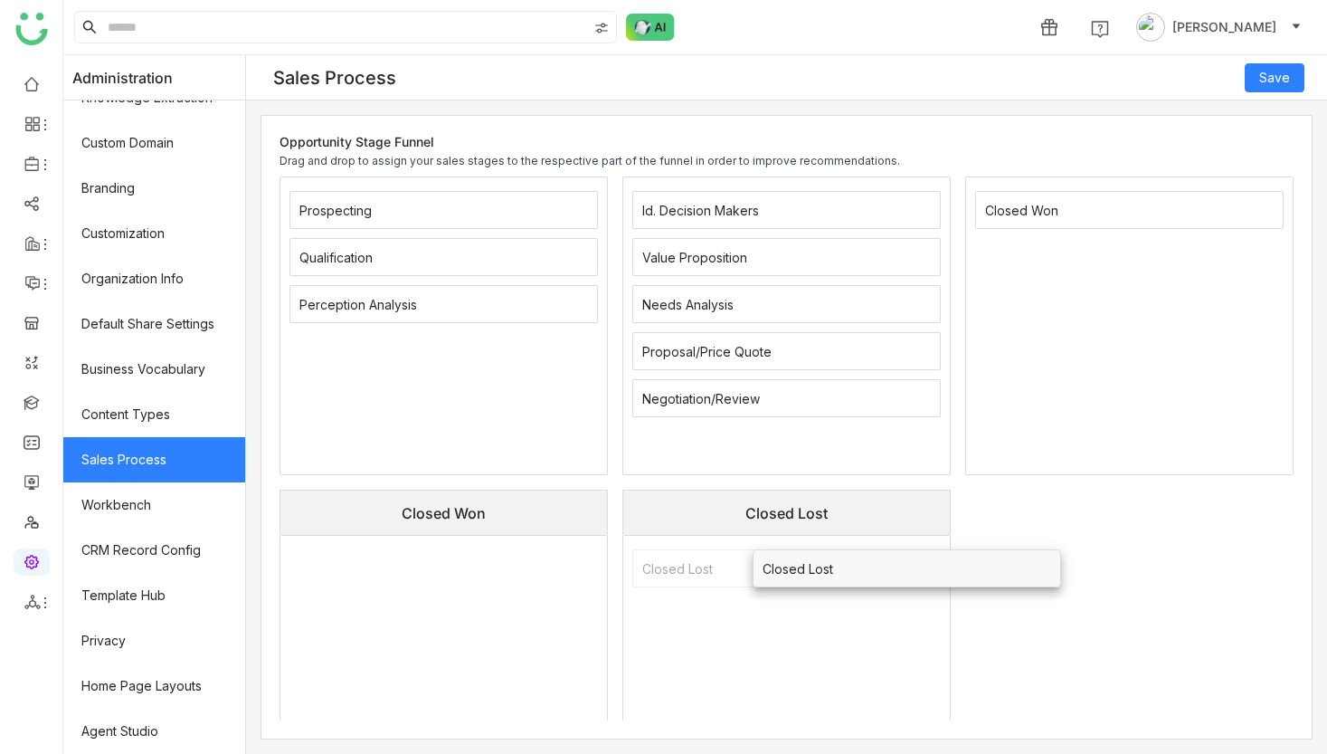
drag, startPoint x: 1055, startPoint y: 252, endPoint x: 823, endPoint y: 593, distance: 411.5
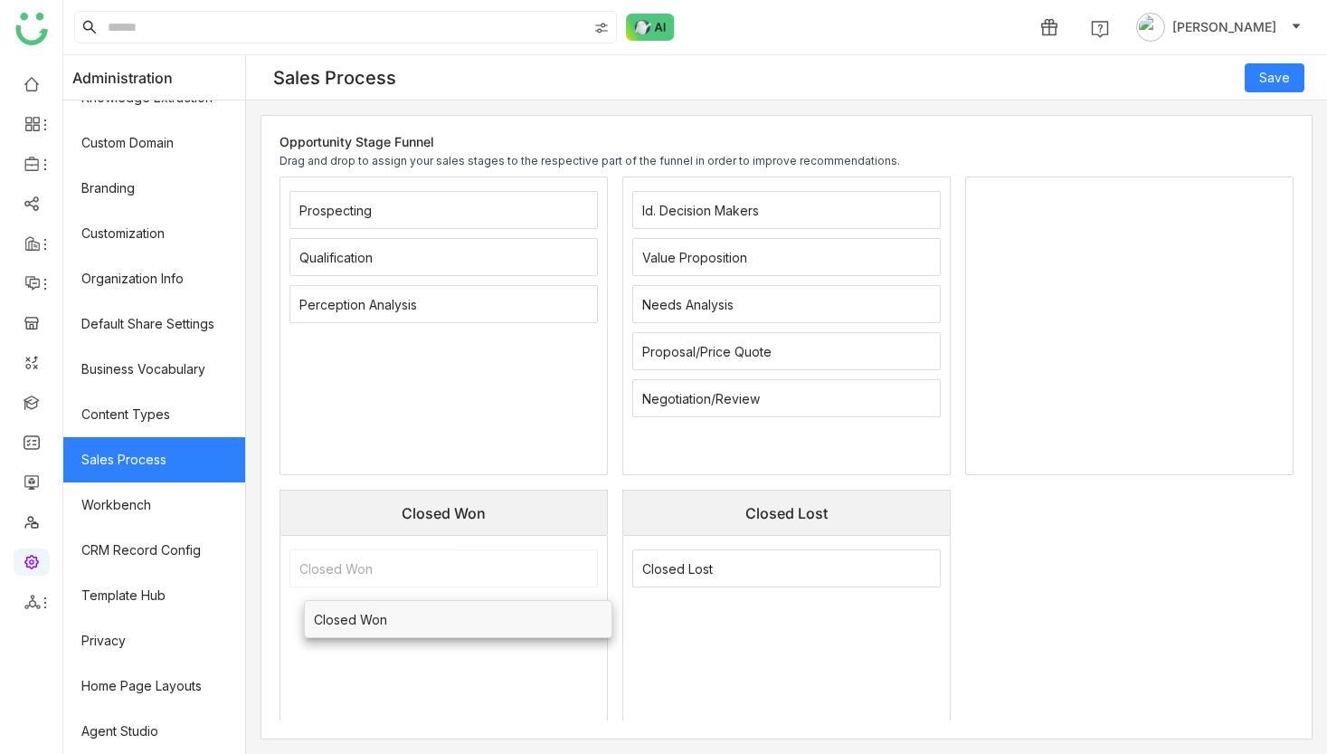
drag, startPoint x: 1081, startPoint y: 197, endPoint x: 410, endPoint y: 607, distance: 786.4
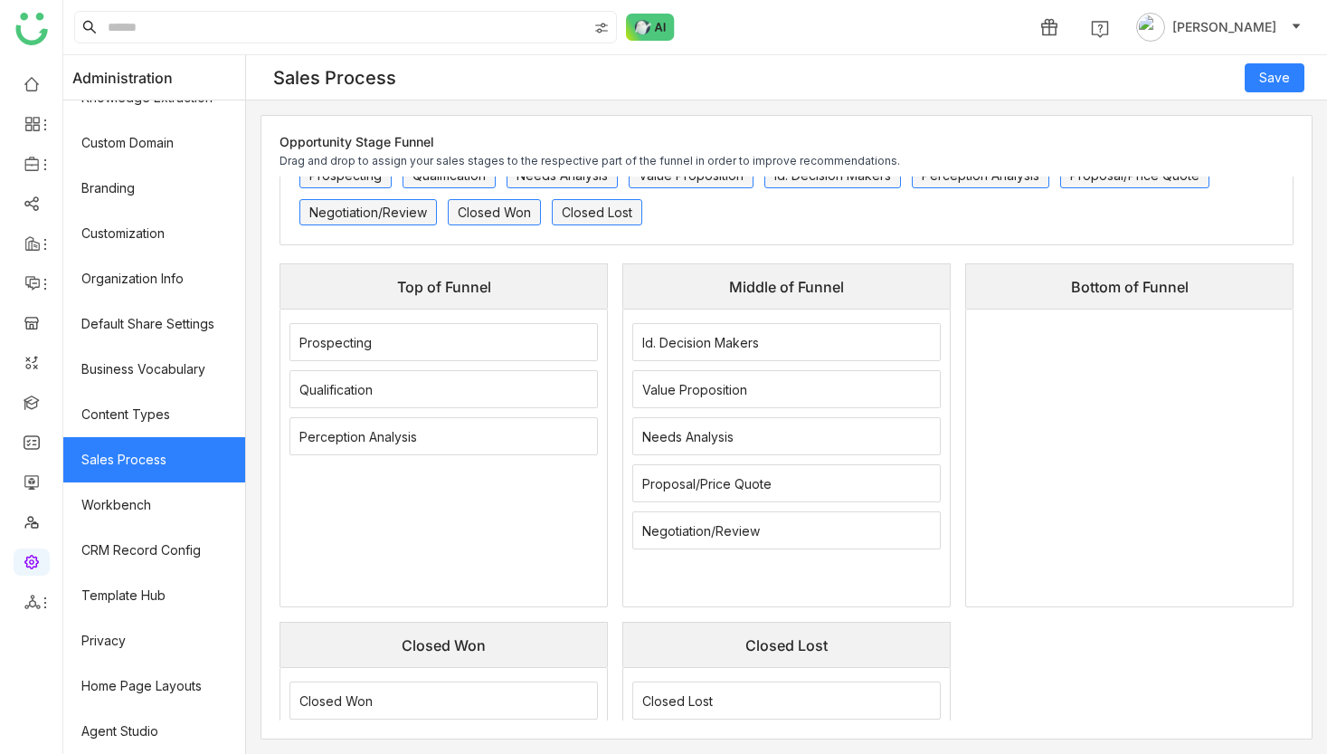
scroll to position [38, 0]
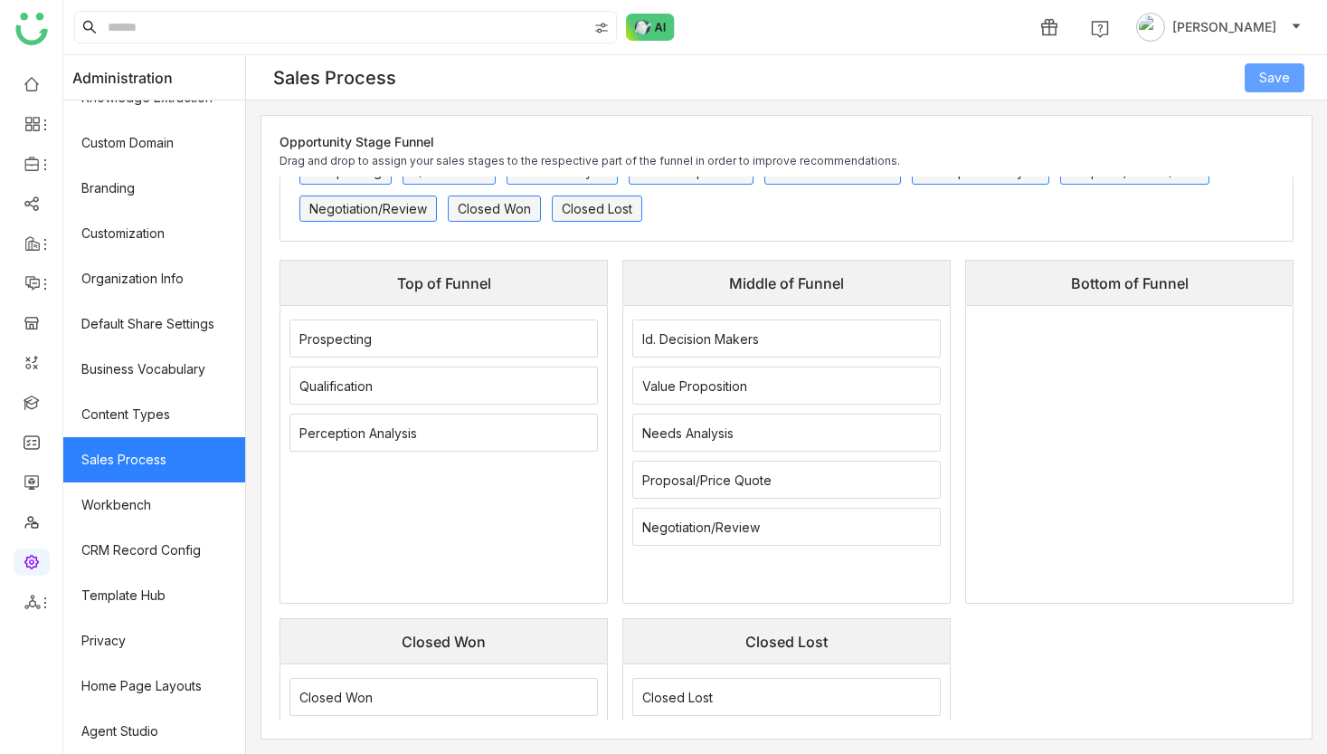
click at [1270, 85] on span "Save" at bounding box center [1274, 78] width 31 height 20
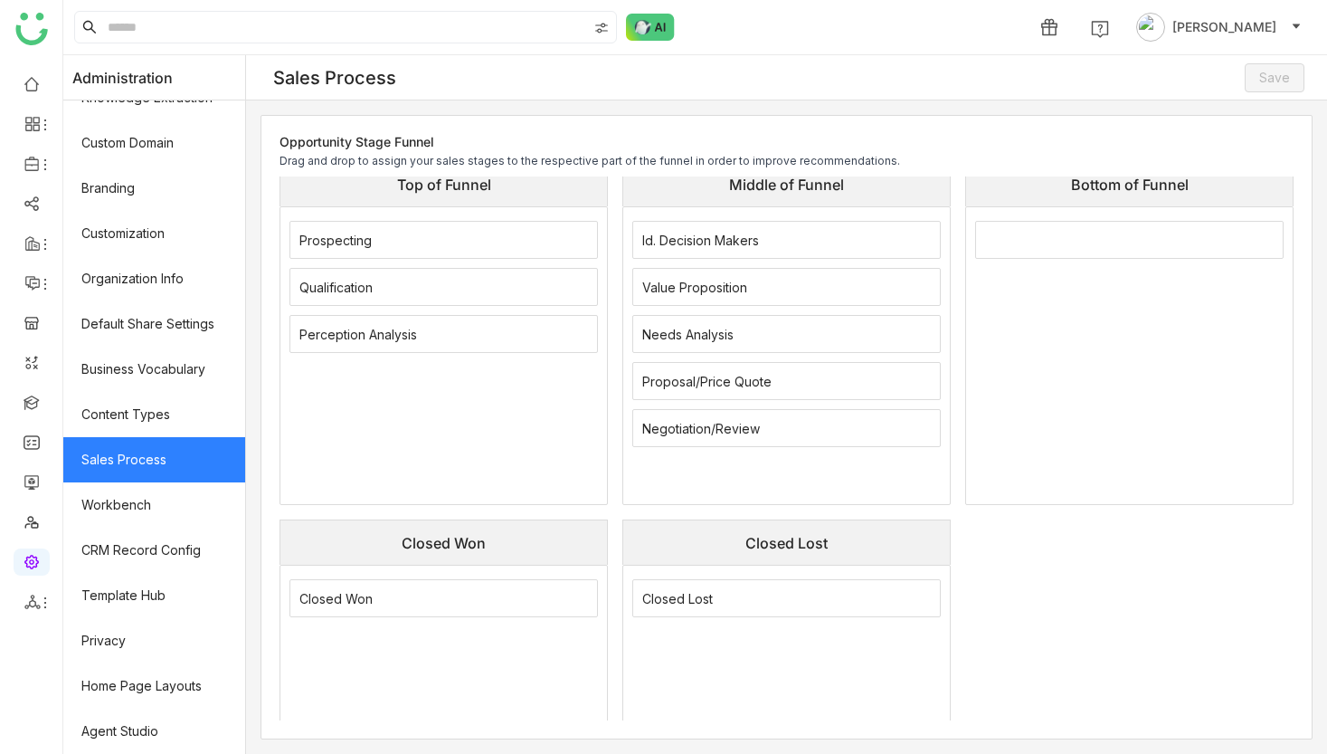
scroll to position [279, 0]
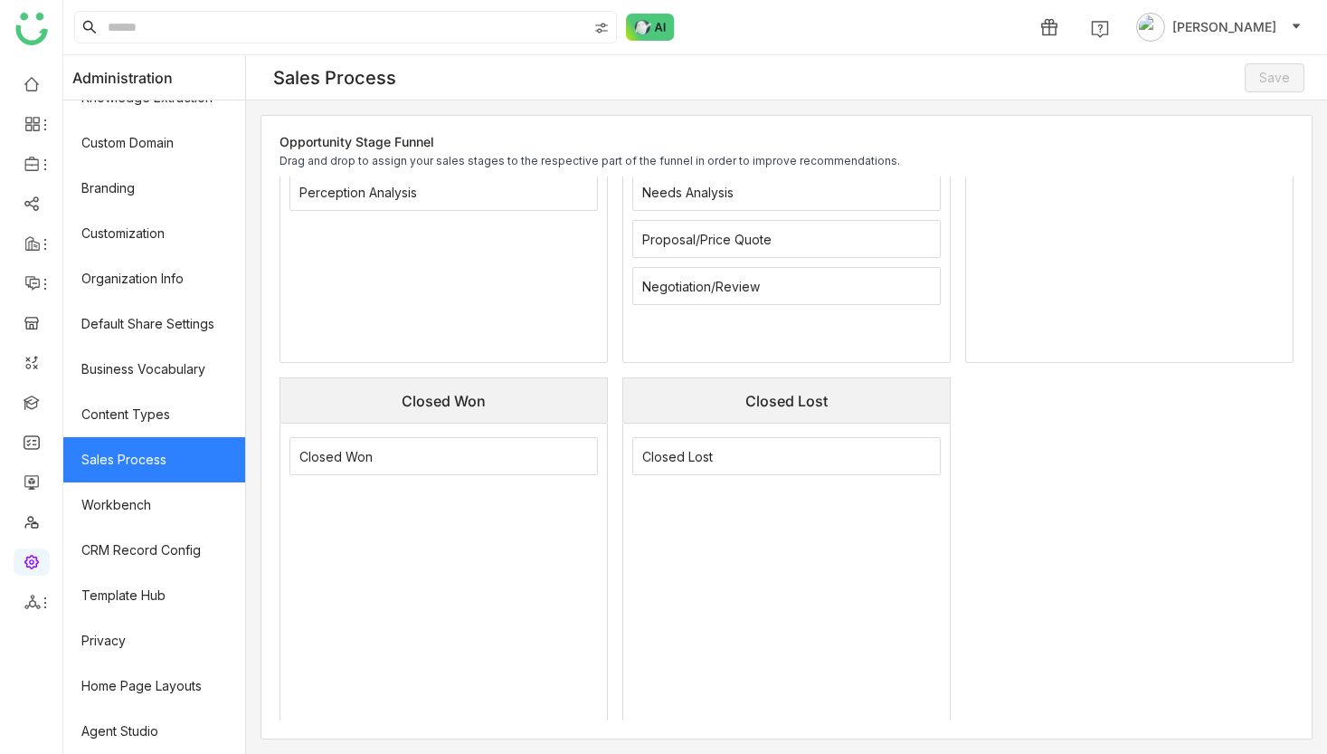
click at [473, 385] on div "Closed Won" at bounding box center [444, 399] width 328 height 45
copy div "Closed Won"
